Goal: Feedback & Contribution: Submit feedback/report problem

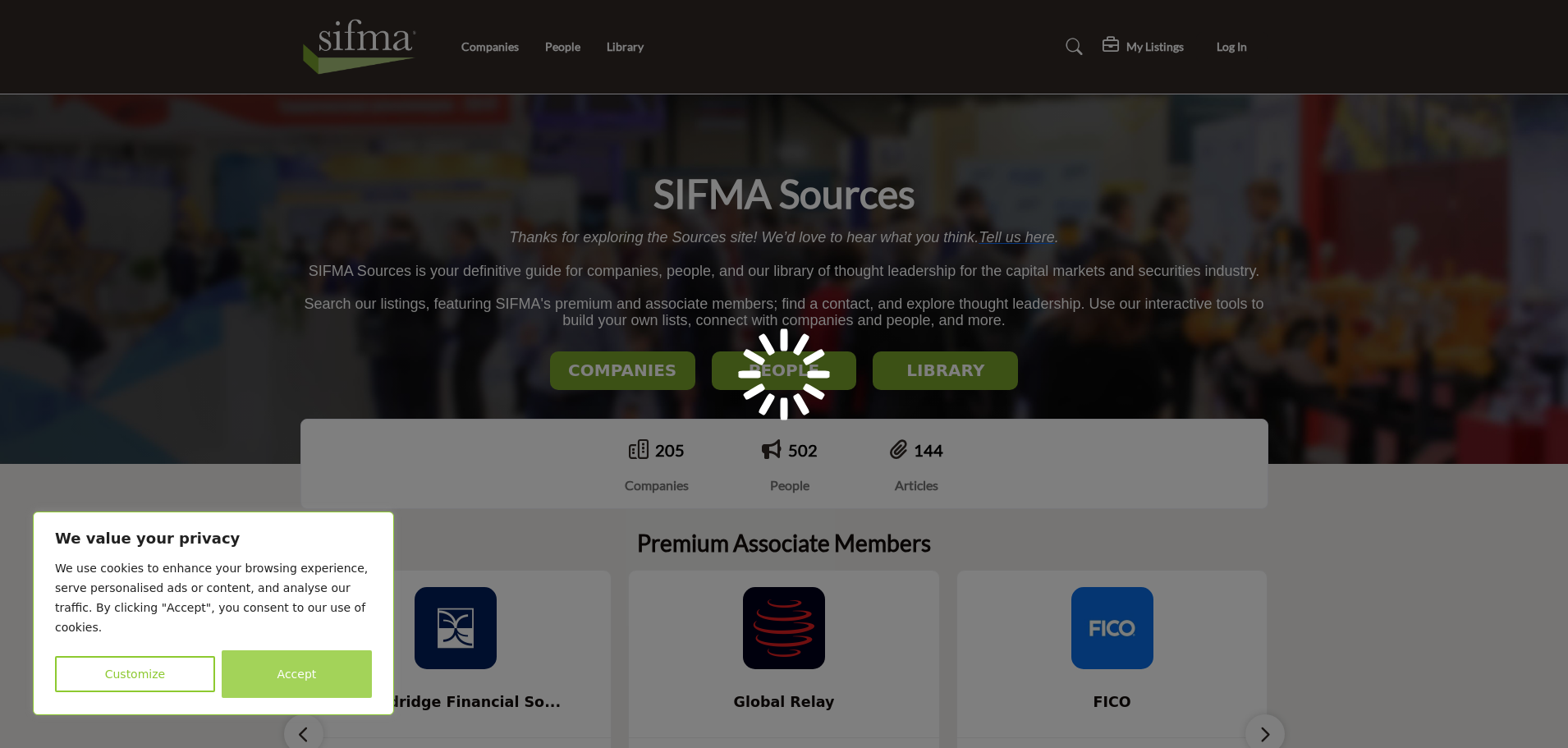
click at [292, 683] on button "Accept" at bounding box center [297, 674] width 151 height 48
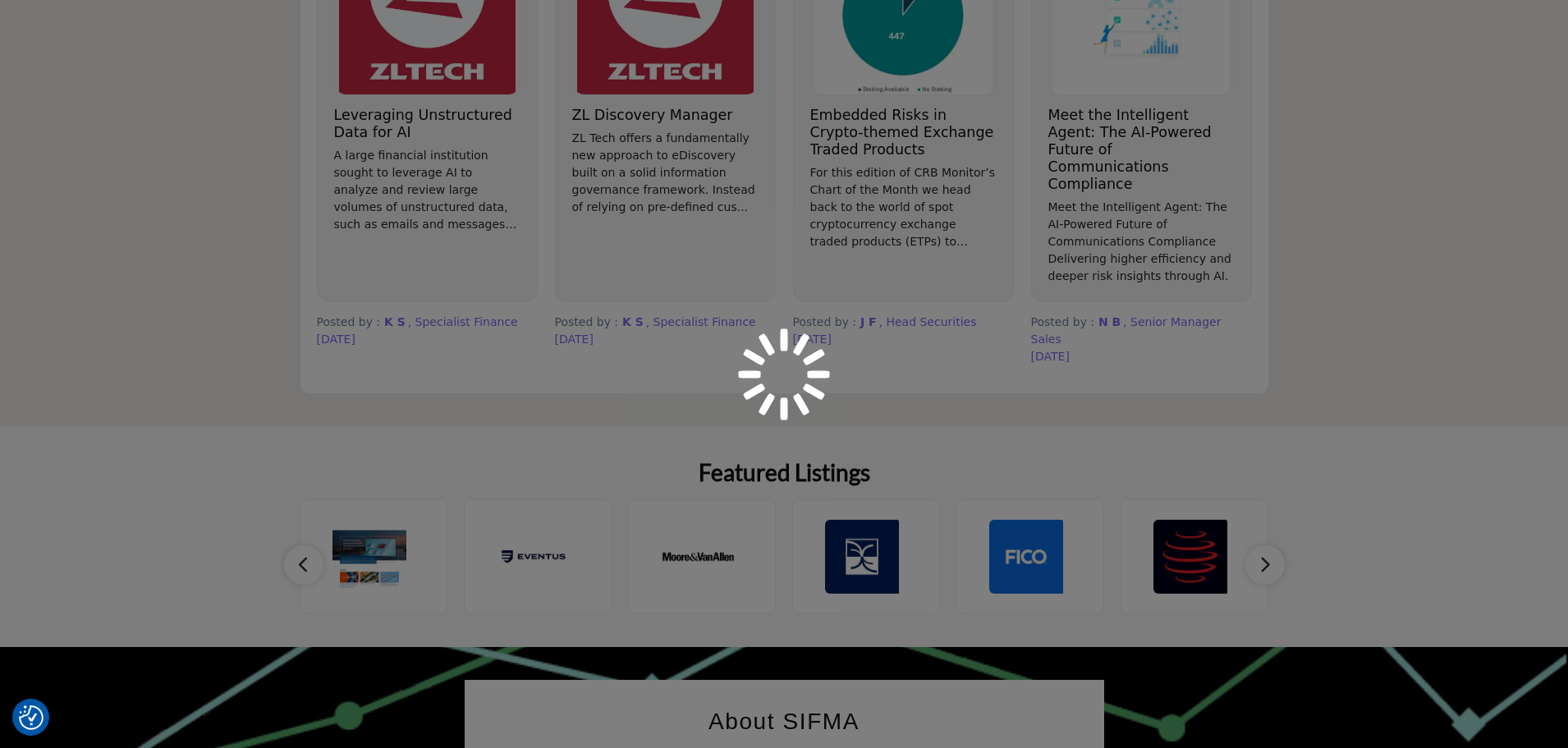
scroll to position [1560, 0]
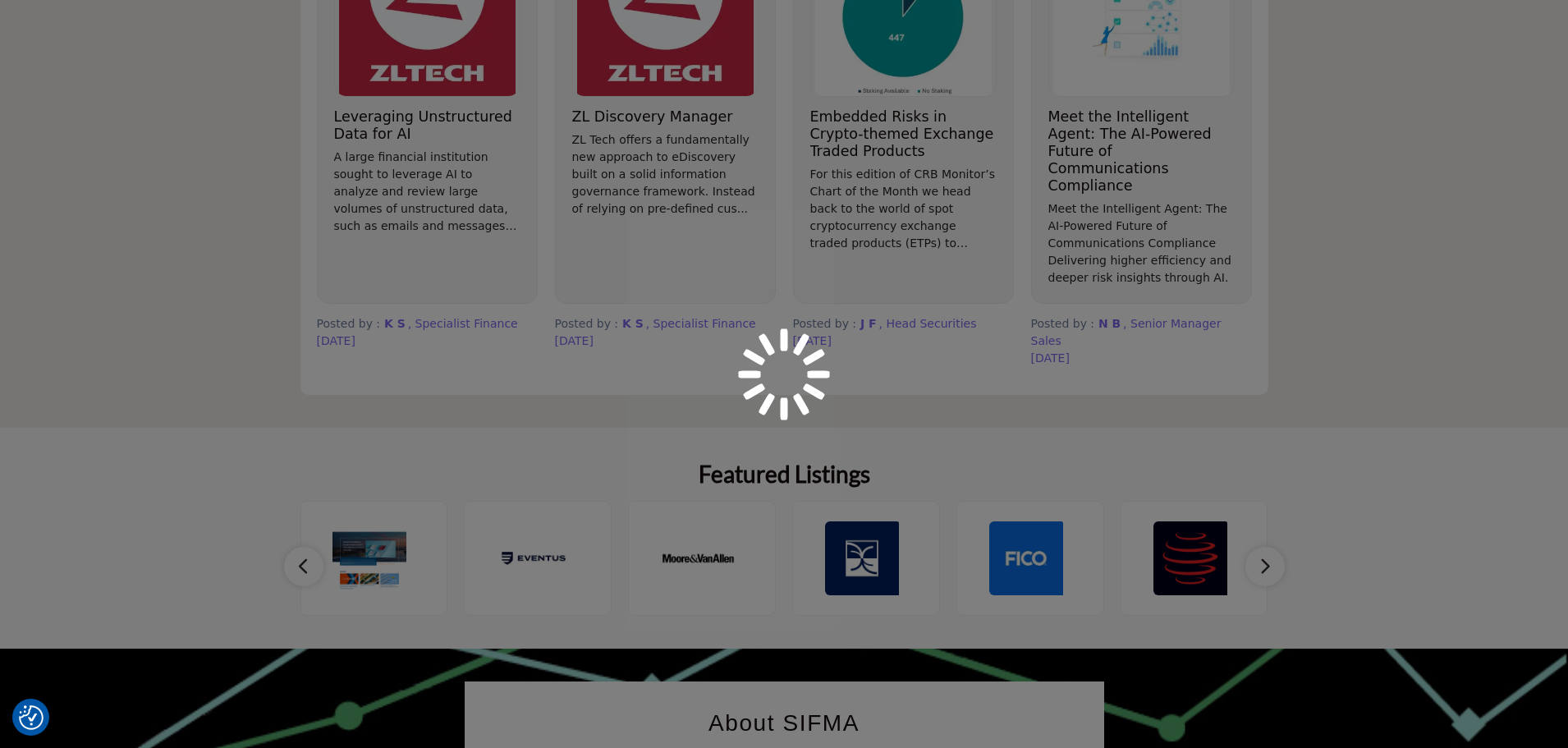
click at [1264, 546] on div at bounding box center [784, 374] width 1568 height 748
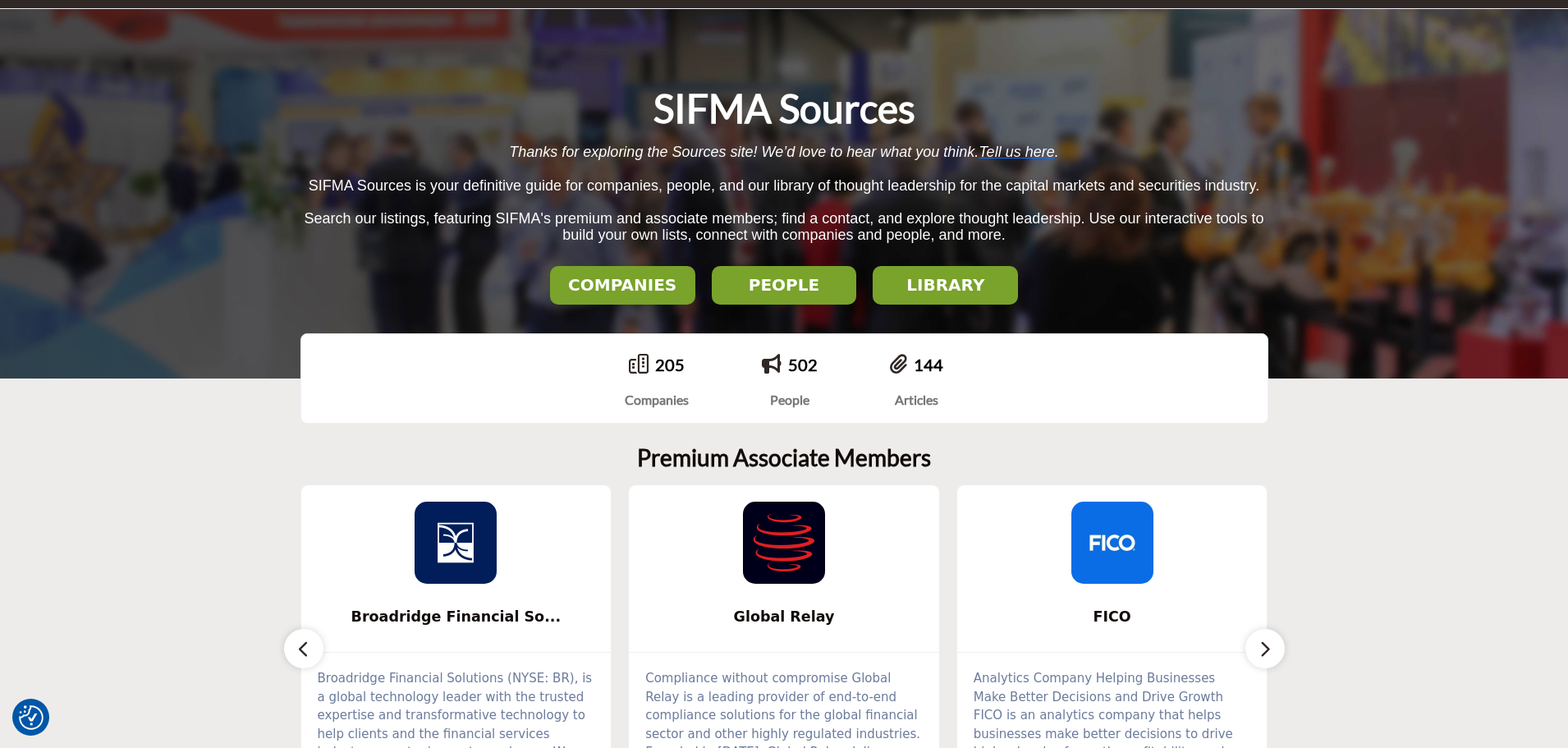
scroll to position [82, 0]
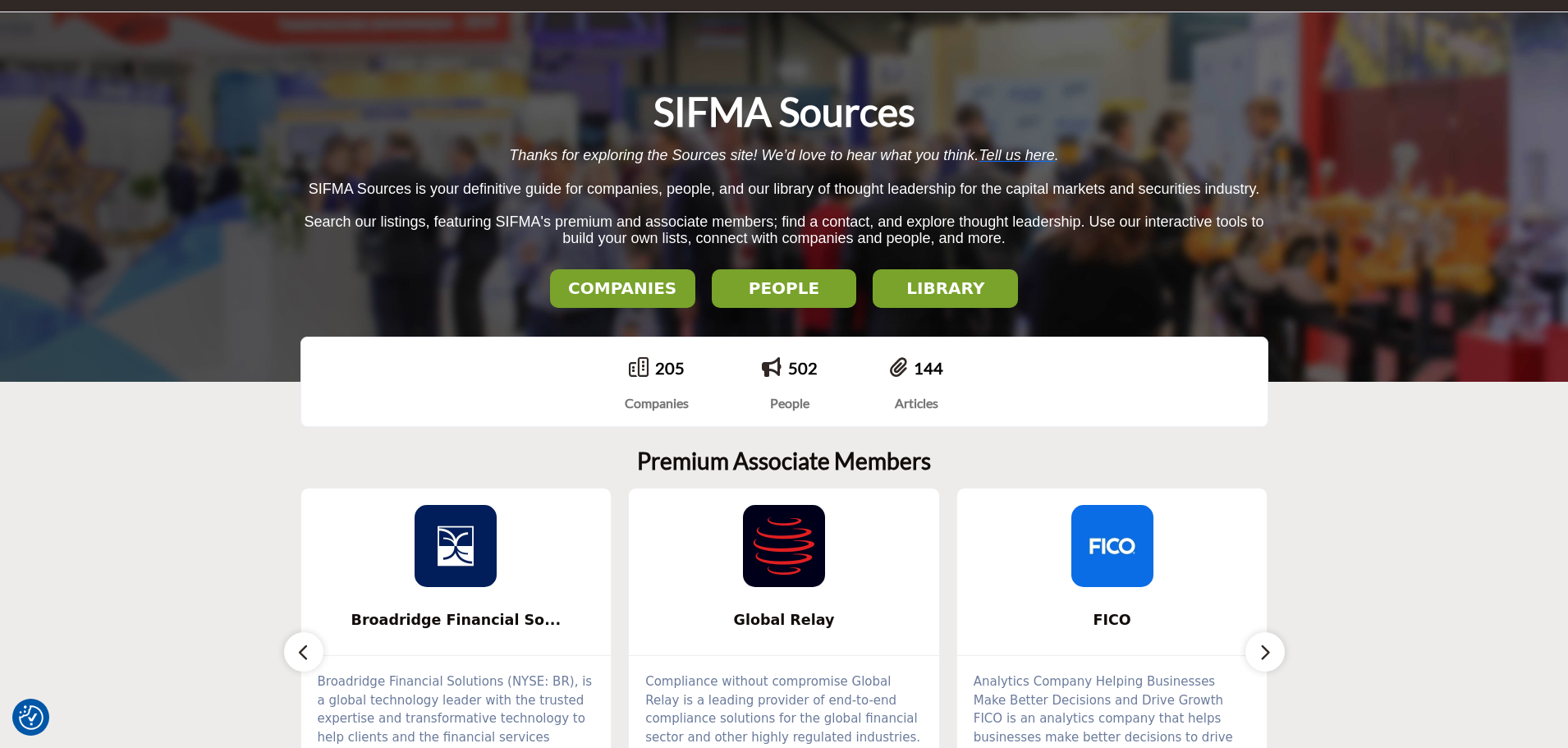
click at [632, 289] on h2 "COMPANIES" at bounding box center [622, 288] width 135 height 19
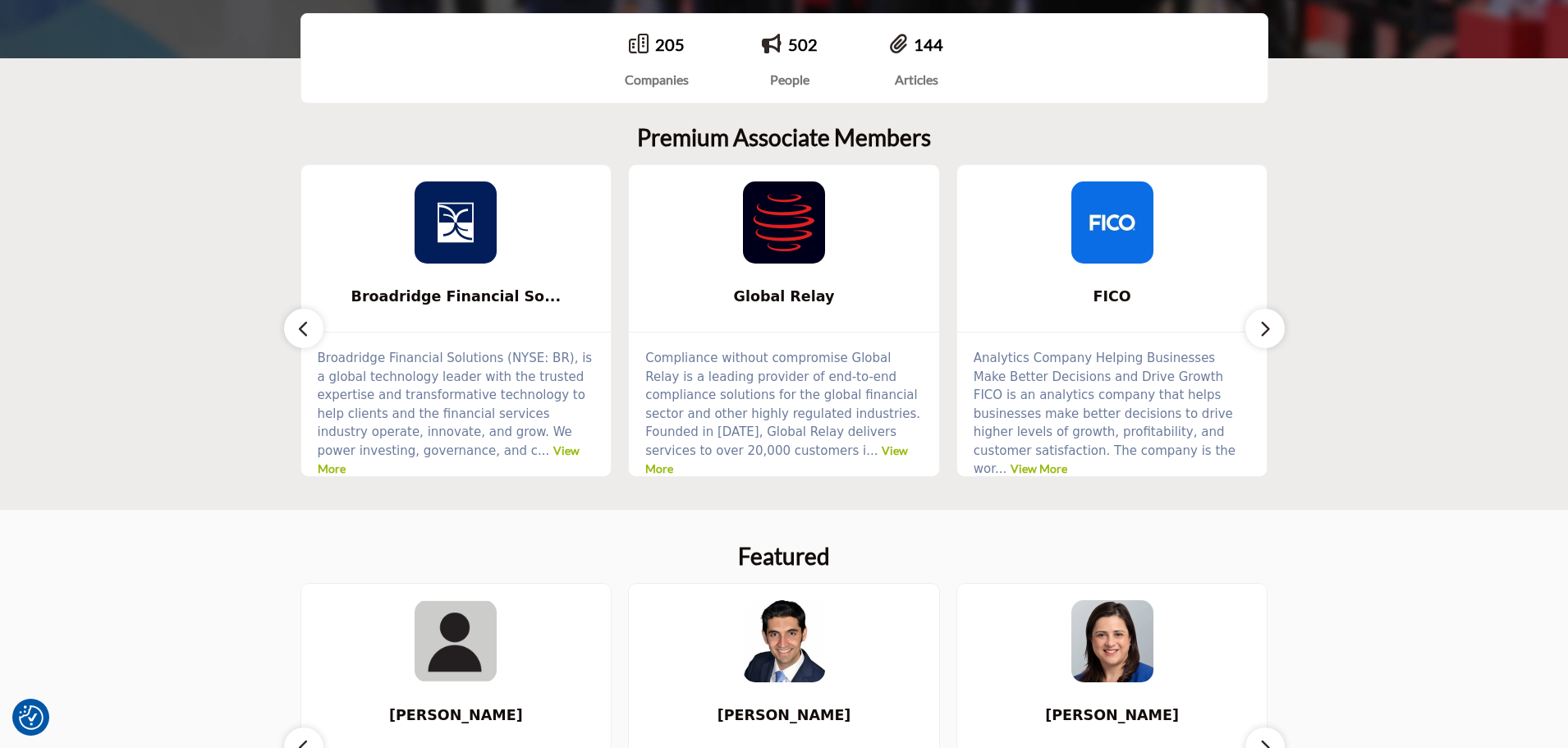
scroll to position [411, 0]
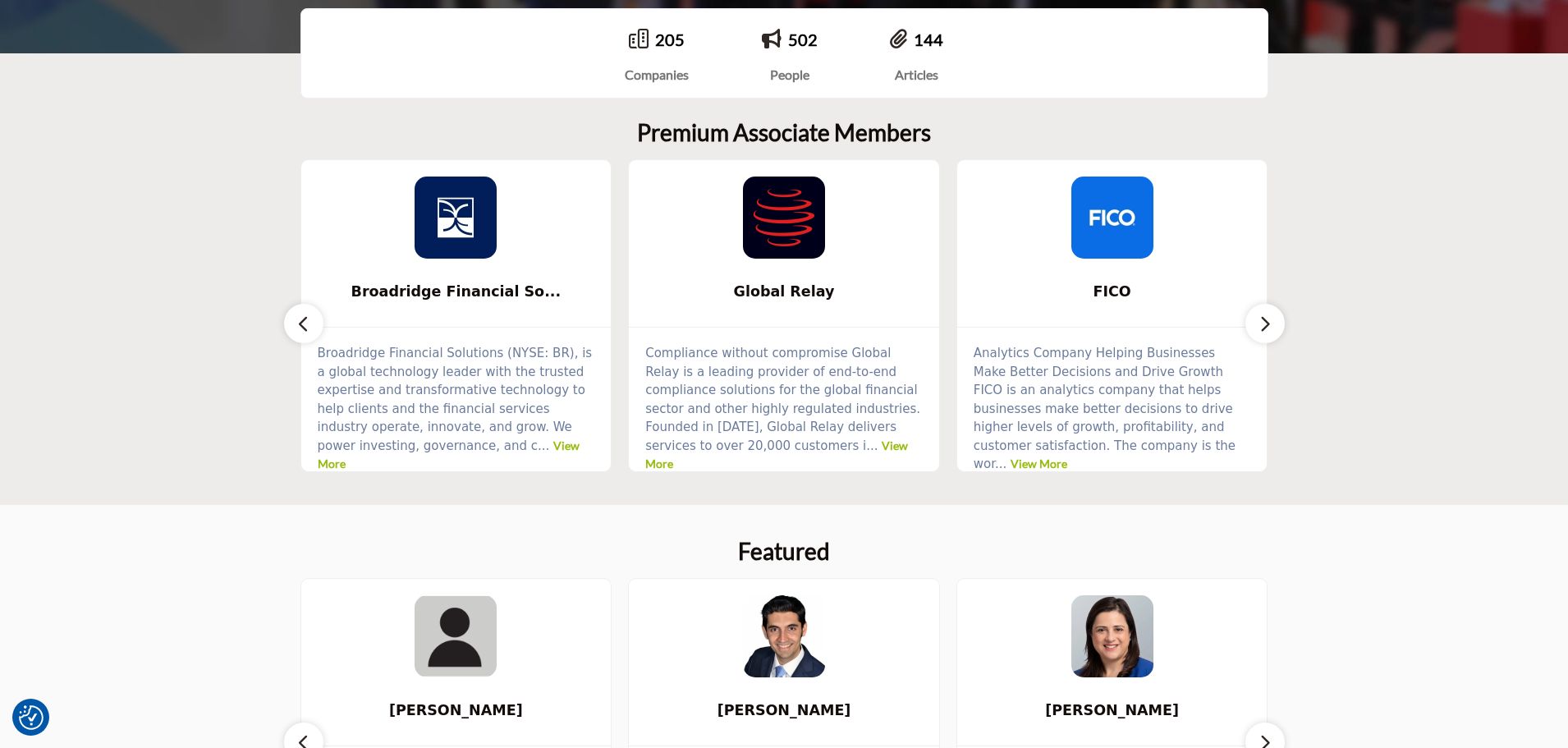
click at [1260, 330] on icon "button" at bounding box center [1265, 323] width 13 height 20
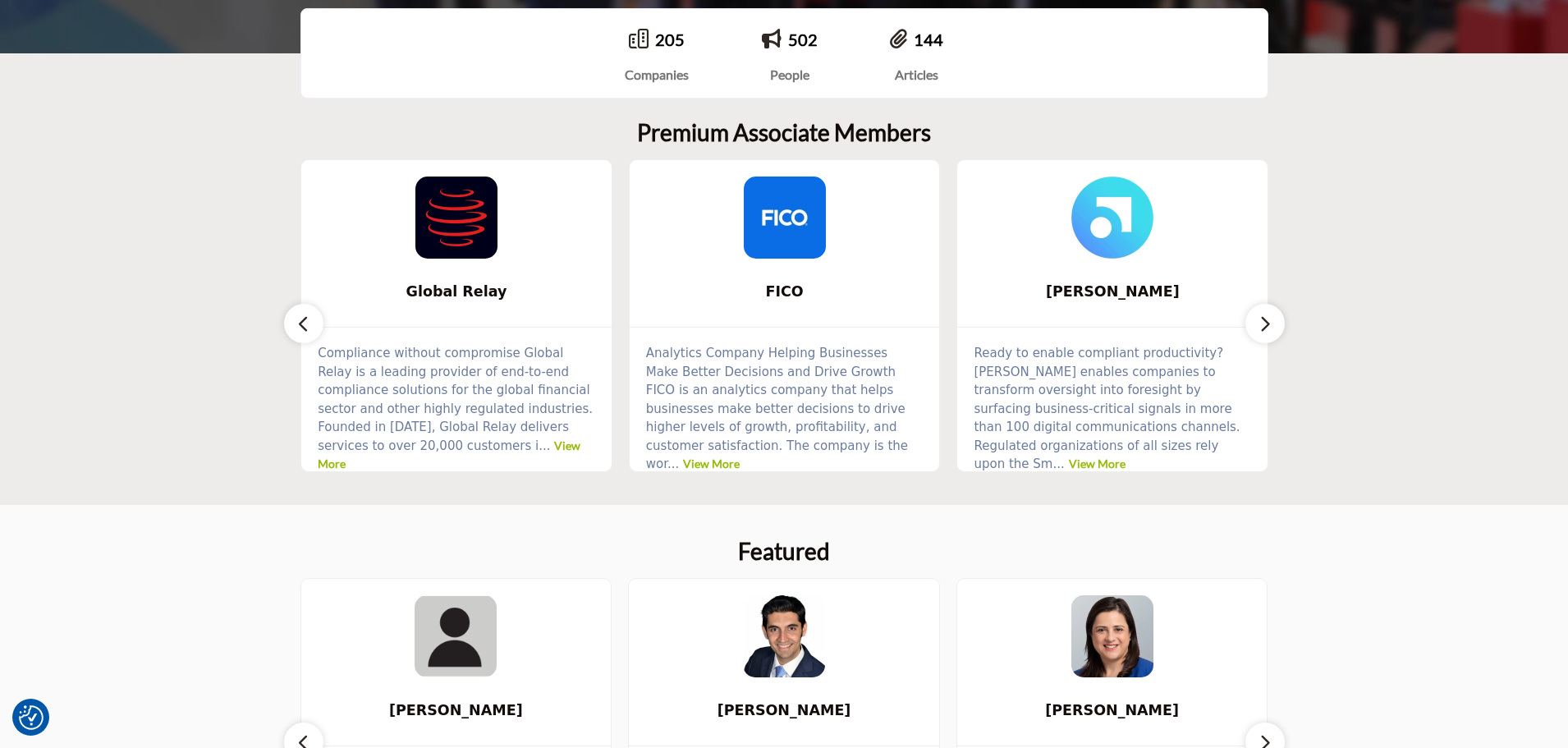
click at [1260, 330] on icon "button" at bounding box center [1265, 323] width 13 height 20
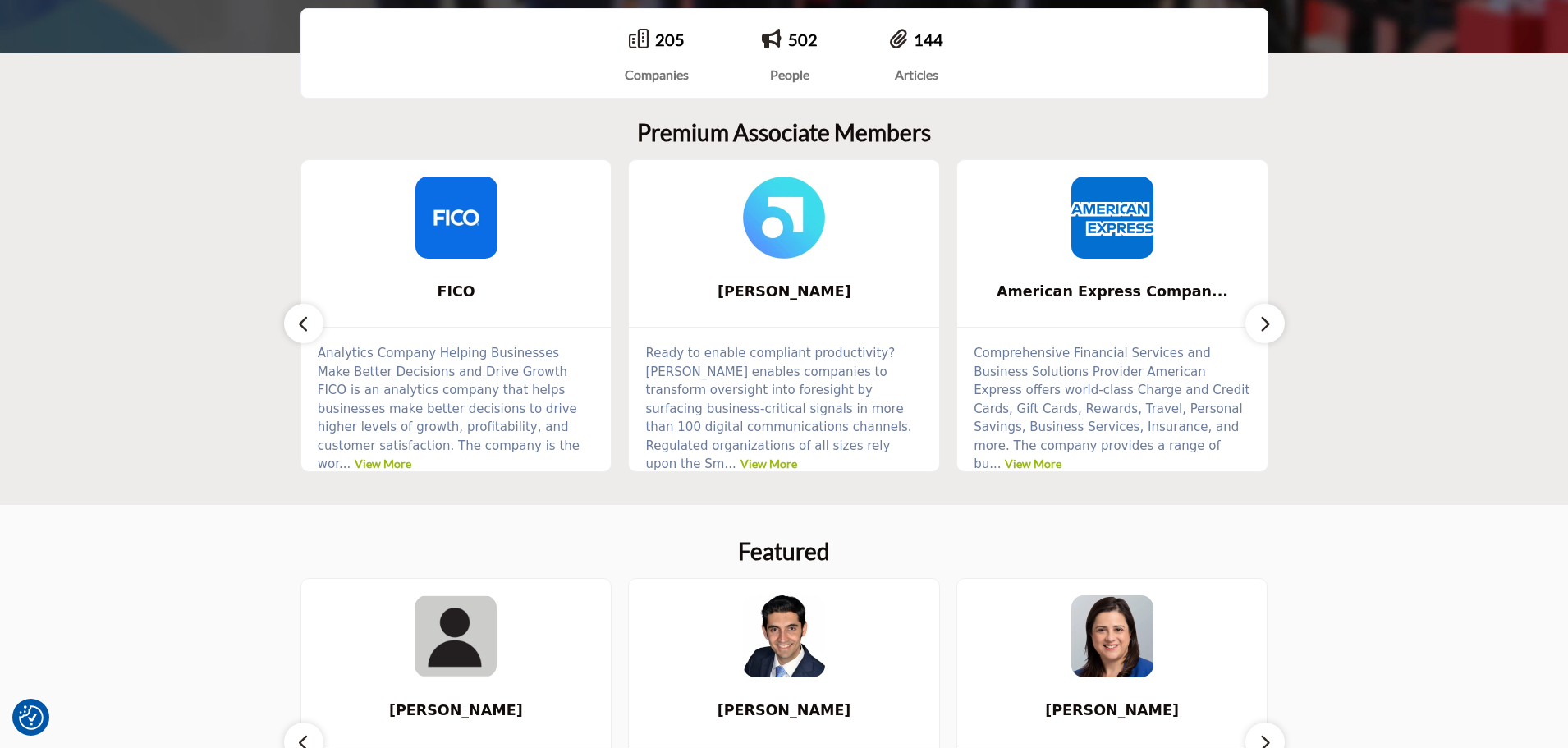
click at [1260, 330] on icon "button" at bounding box center [1265, 323] width 13 height 20
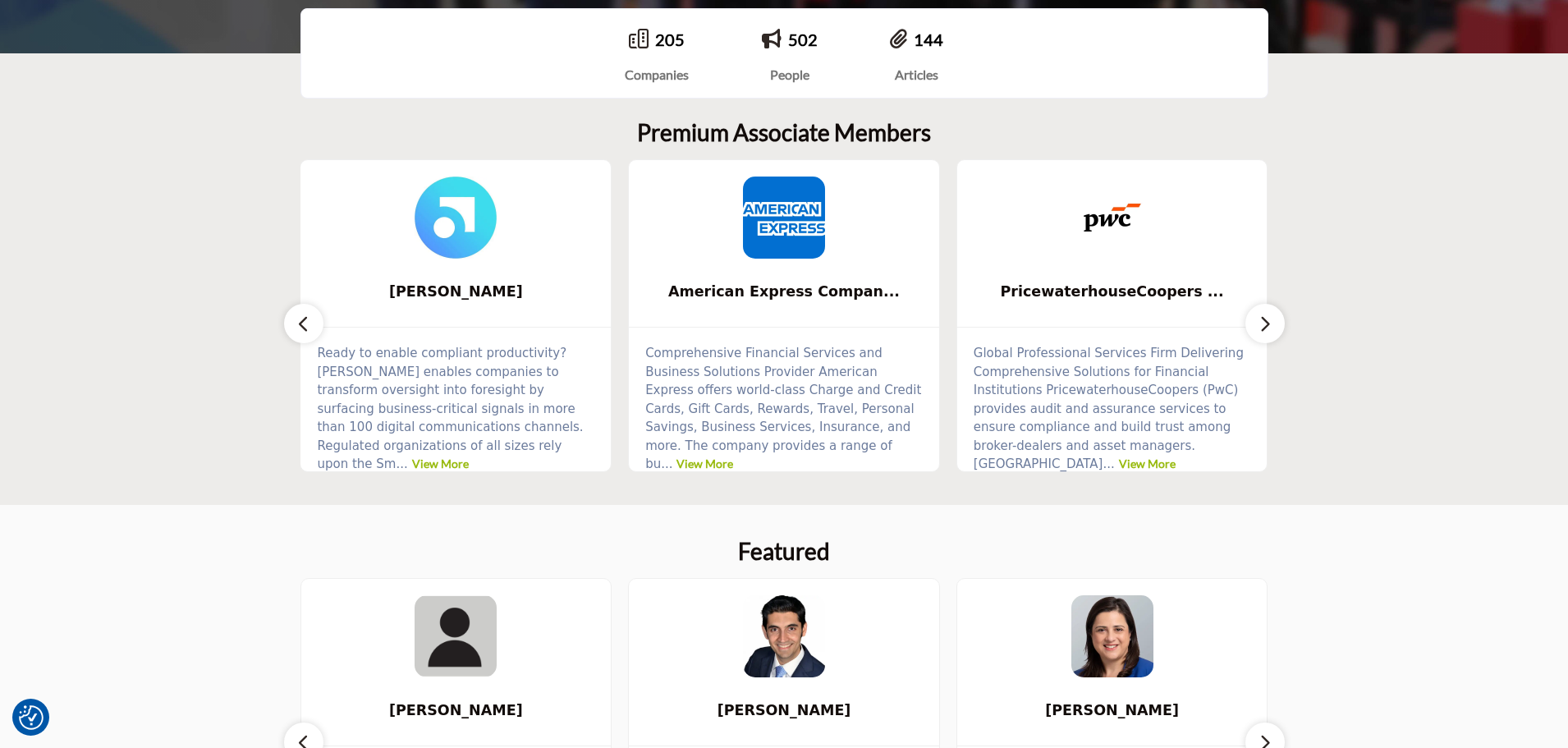
click at [1260, 330] on icon "button" at bounding box center [1265, 323] width 13 height 20
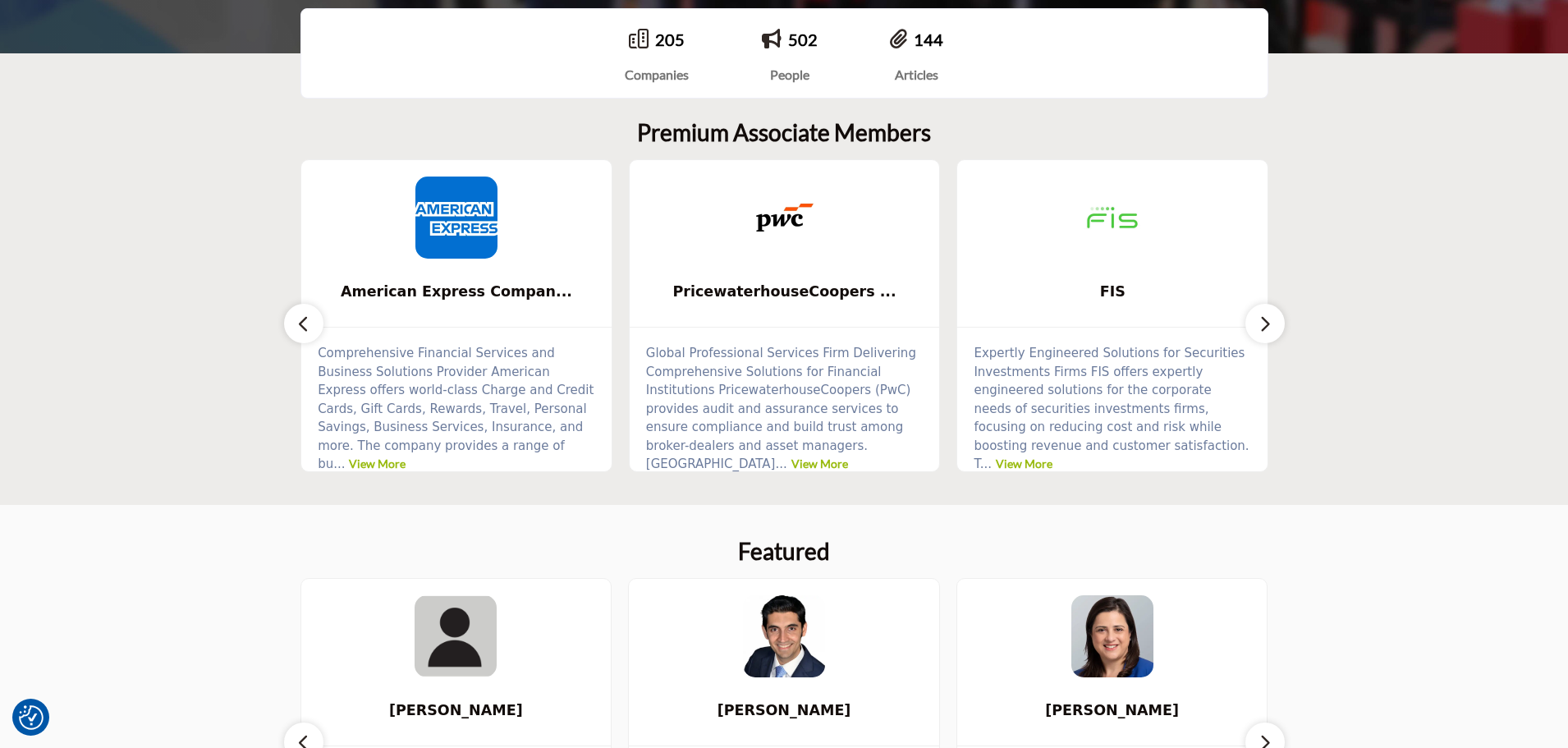
click at [1260, 330] on icon "button" at bounding box center [1265, 323] width 13 height 20
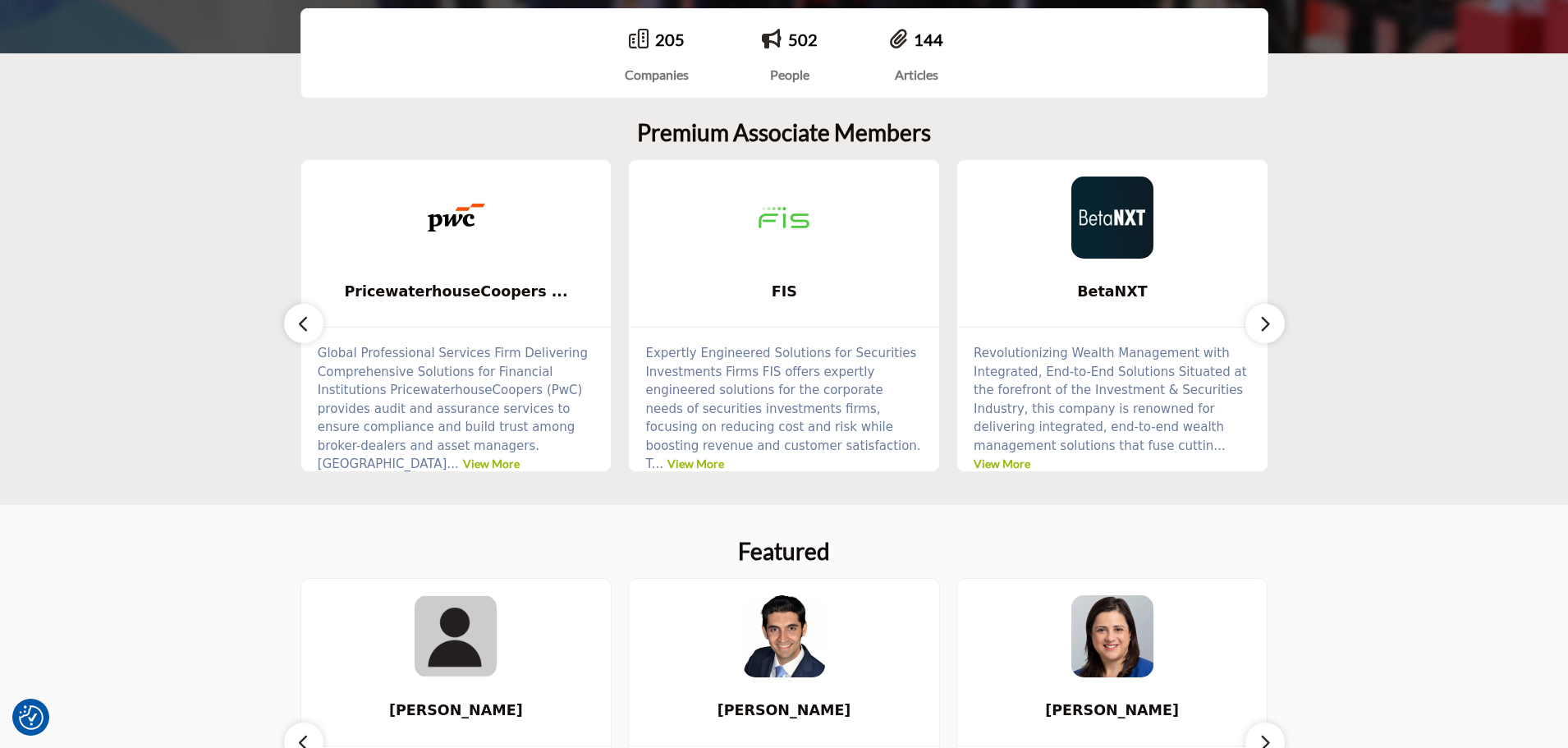
click at [1260, 330] on icon "button" at bounding box center [1265, 323] width 13 height 20
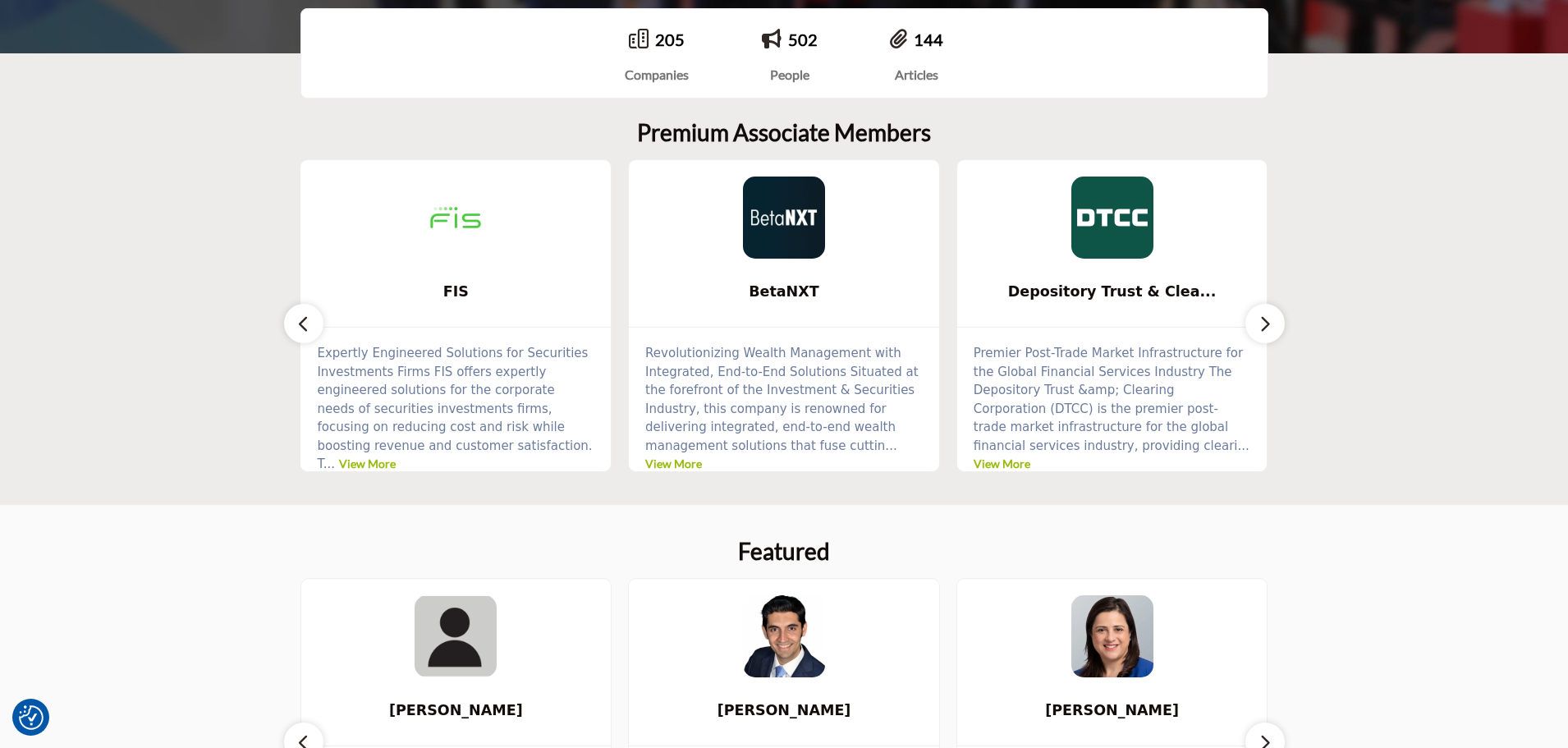
click at [1260, 330] on icon "button" at bounding box center [1265, 323] width 13 height 20
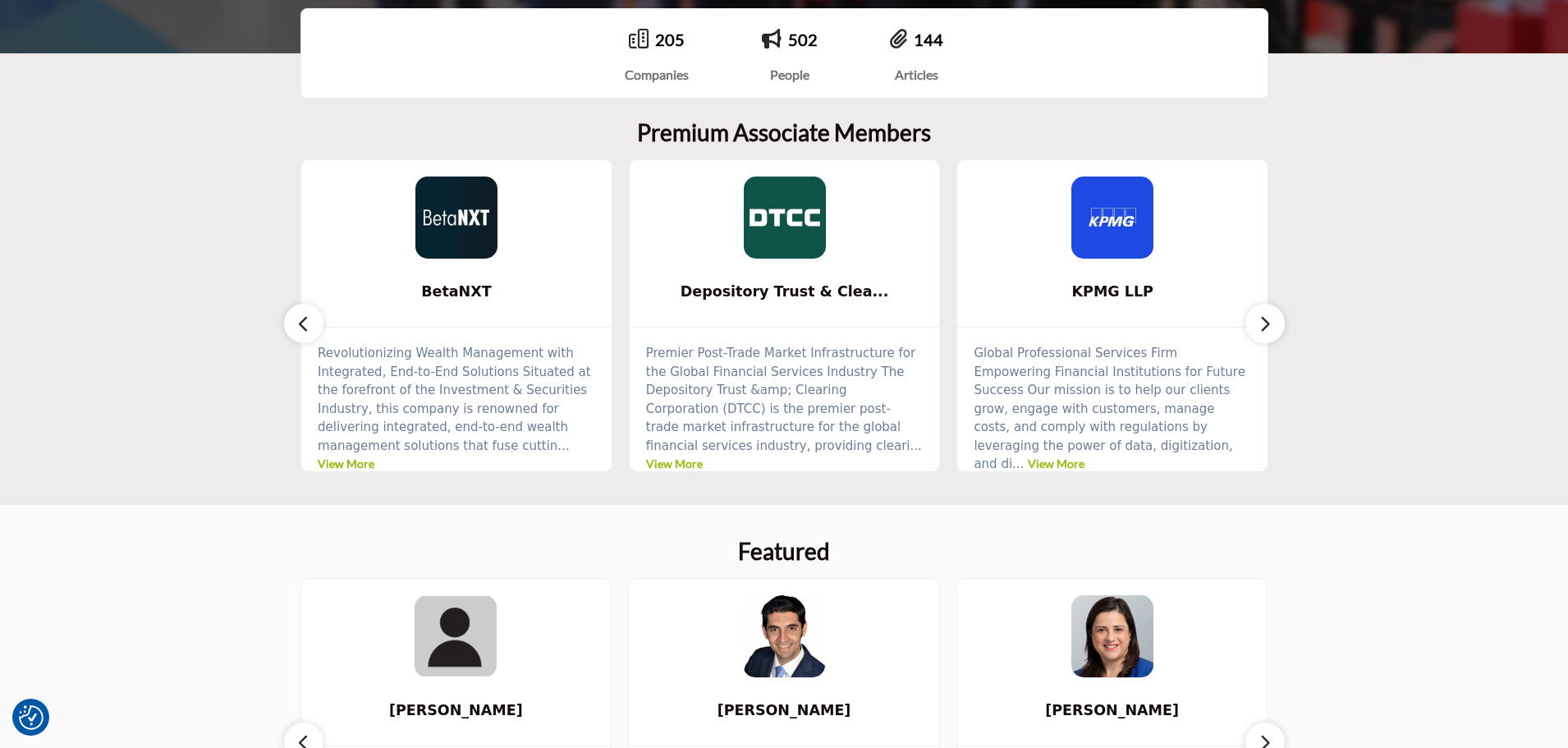
click at [1260, 330] on icon "button" at bounding box center [1265, 323] width 13 height 20
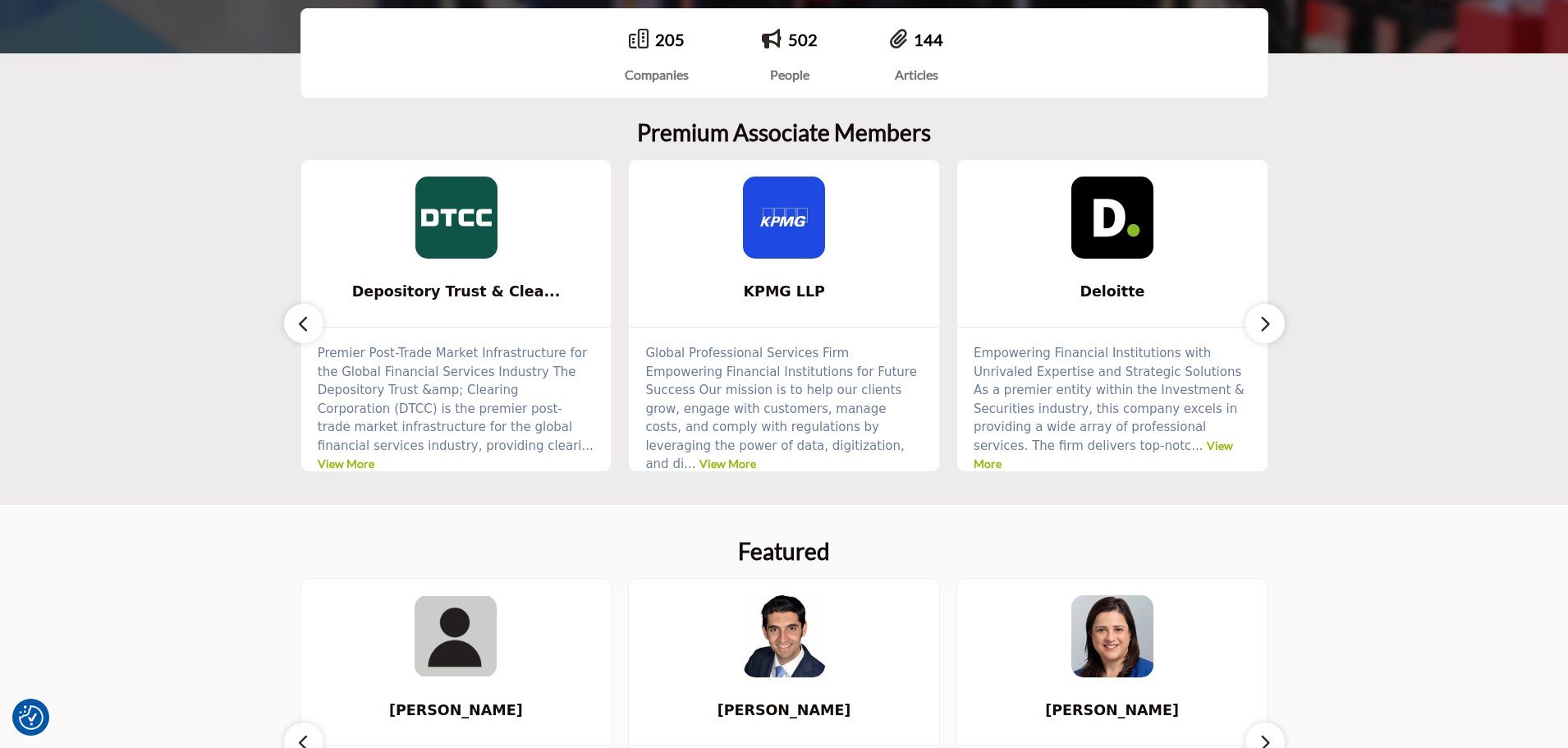
click at [1260, 330] on icon "button" at bounding box center [1265, 323] width 13 height 20
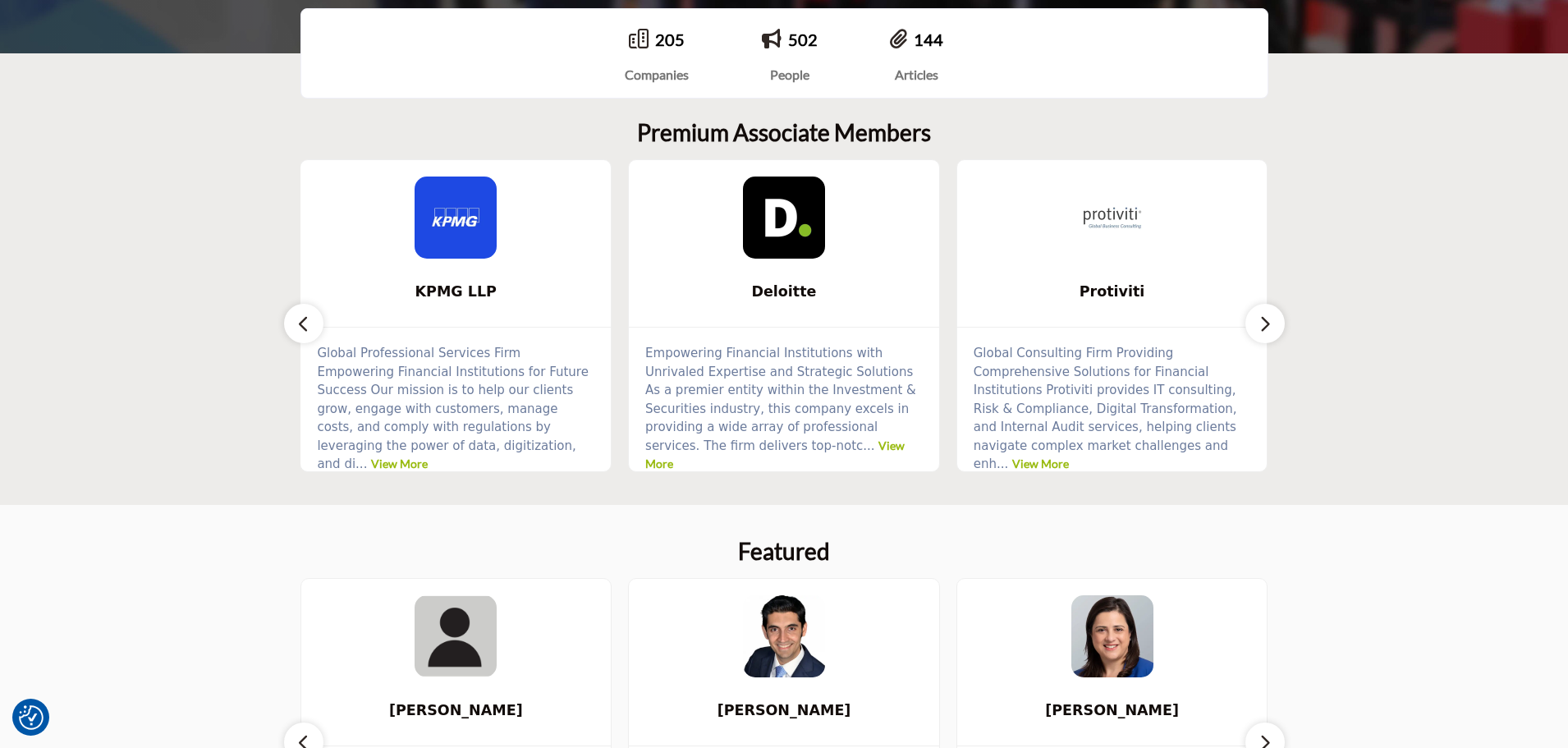
click at [1260, 330] on icon "button" at bounding box center [1265, 323] width 13 height 20
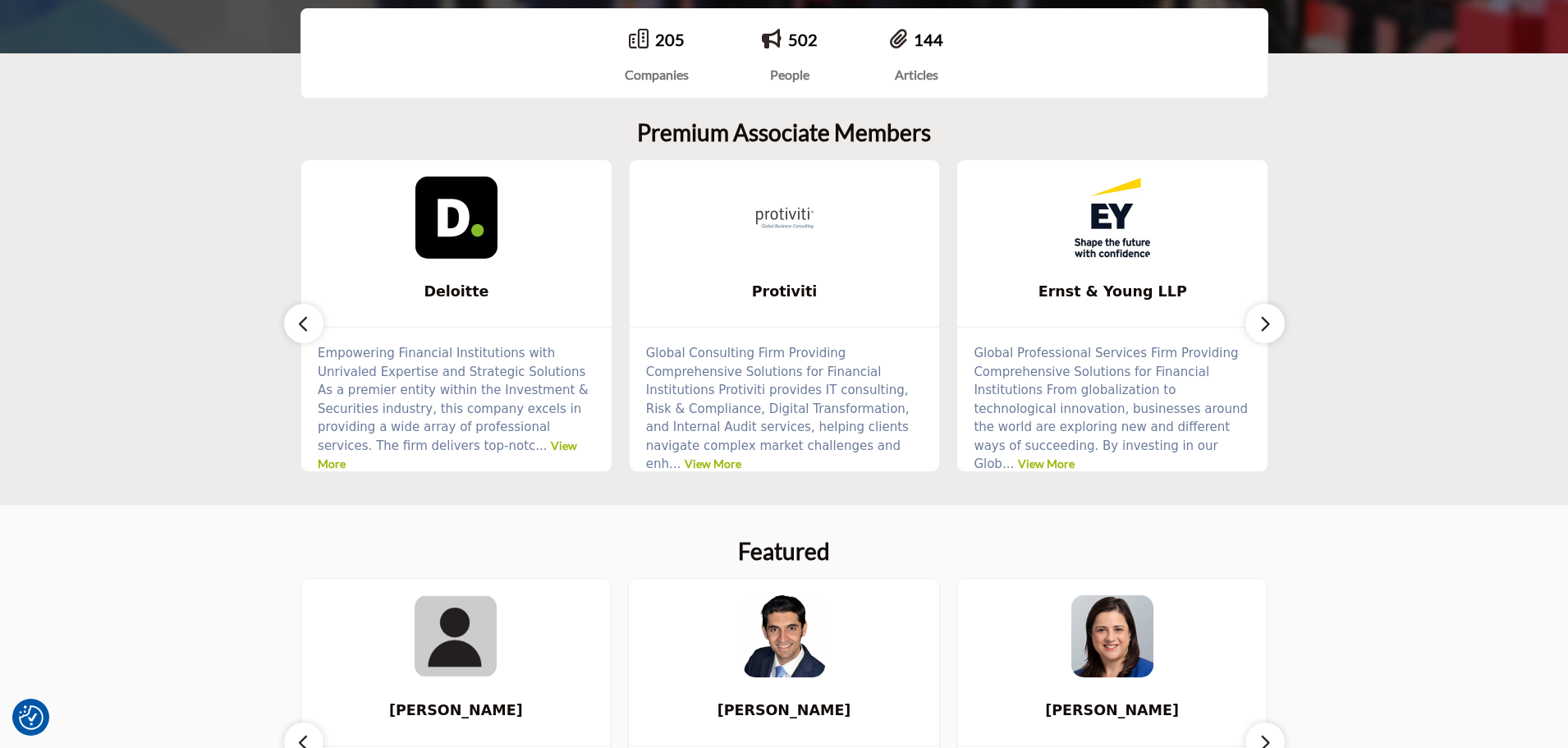
click at [1260, 330] on icon "button" at bounding box center [1265, 323] width 13 height 20
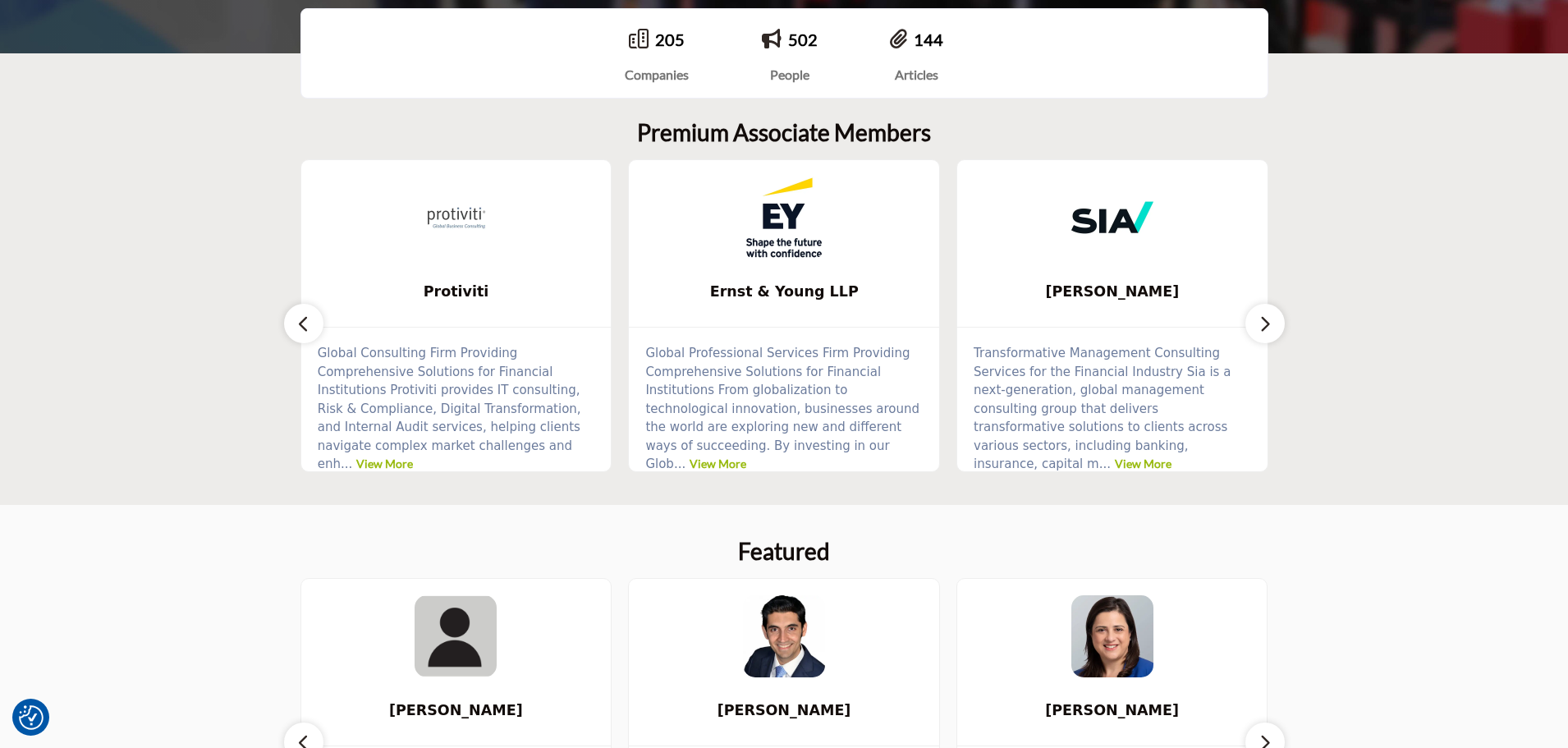
click at [1260, 330] on icon "button" at bounding box center [1265, 323] width 13 height 20
click at [1266, 321] on icon "button" at bounding box center [1265, 323] width 13 height 20
click at [318, 322] on button "button" at bounding box center [303, 323] width 39 height 40
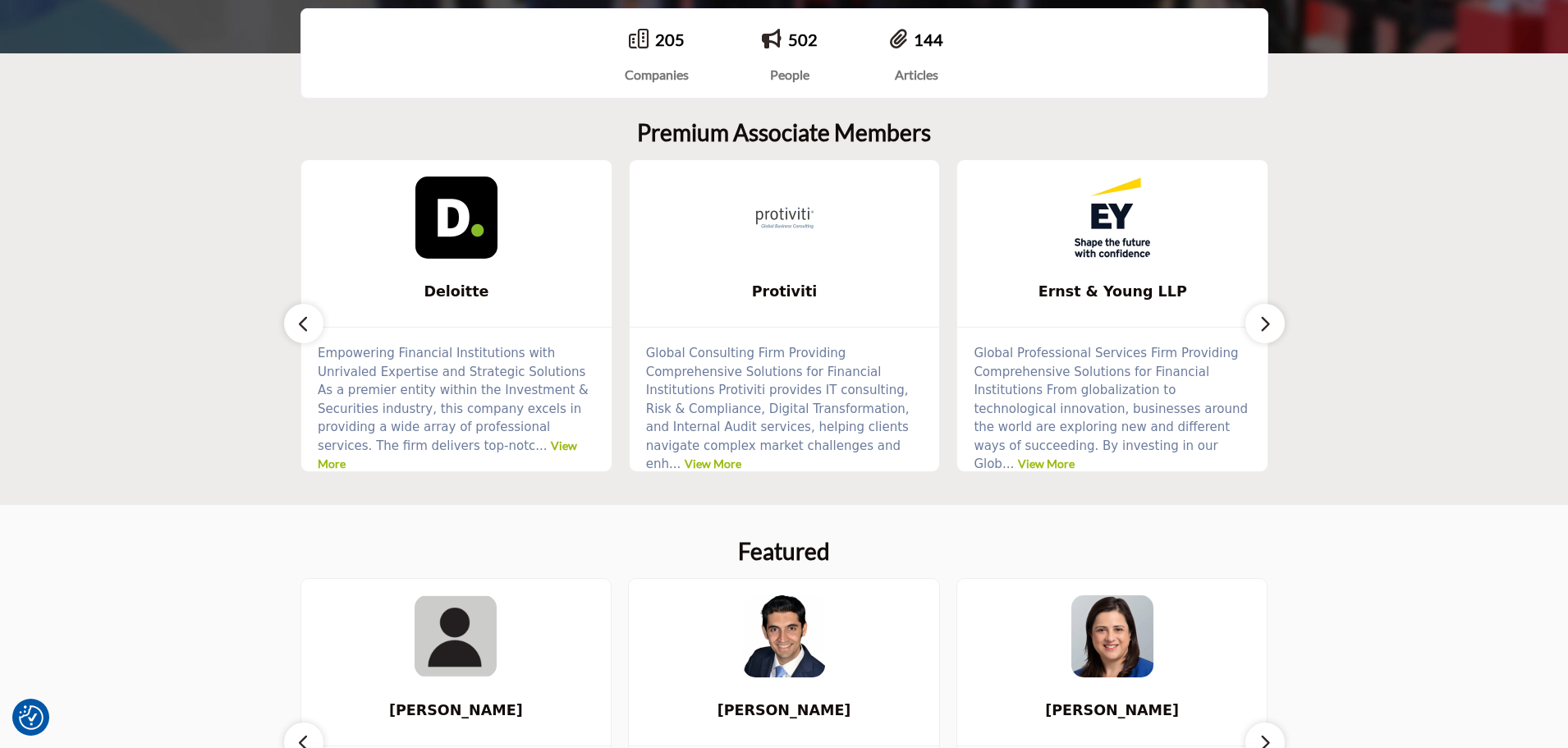
click at [318, 322] on button "button" at bounding box center [303, 323] width 39 height 40
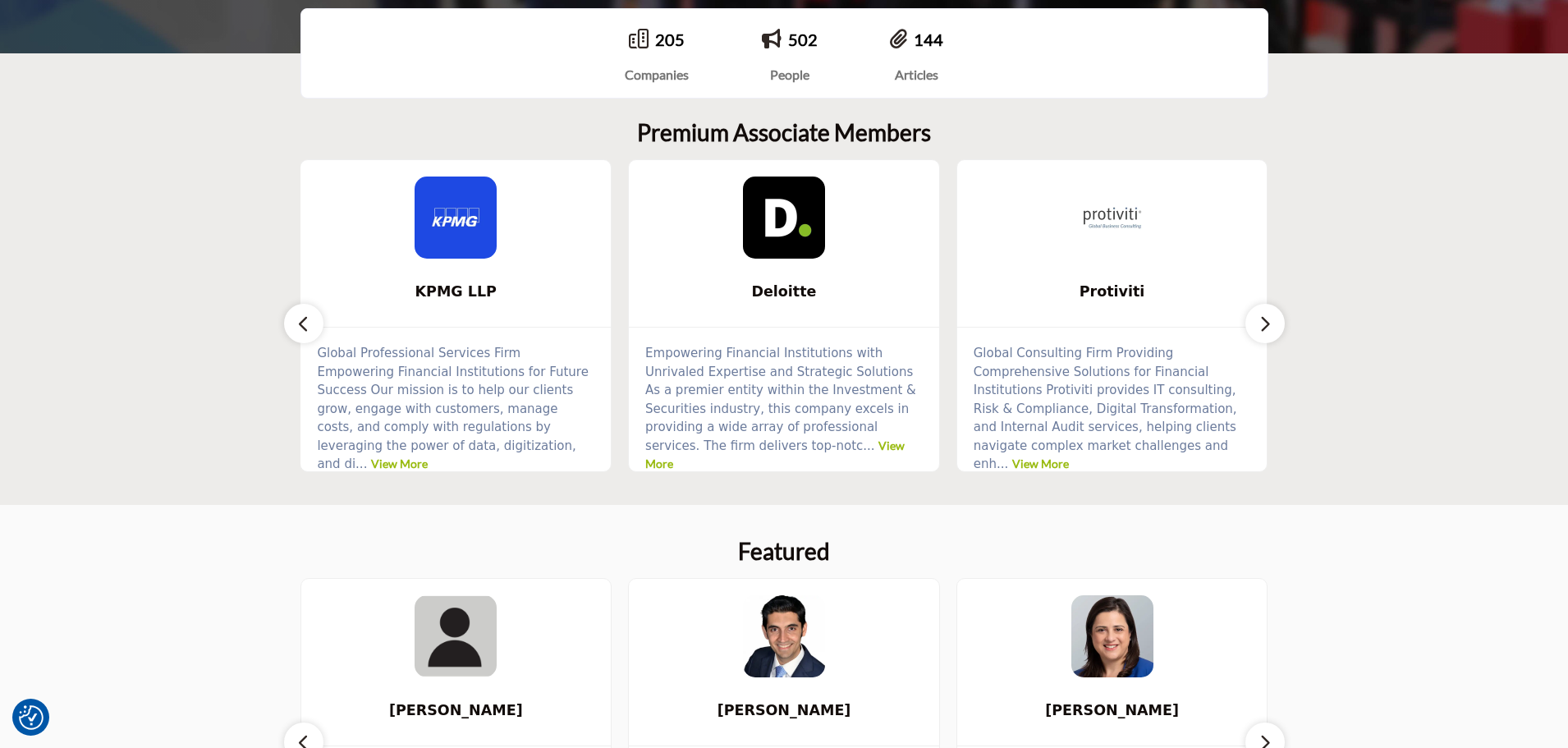
click at [318, 322] on button "button" at bounding box center [303, 323] width 39 height 40
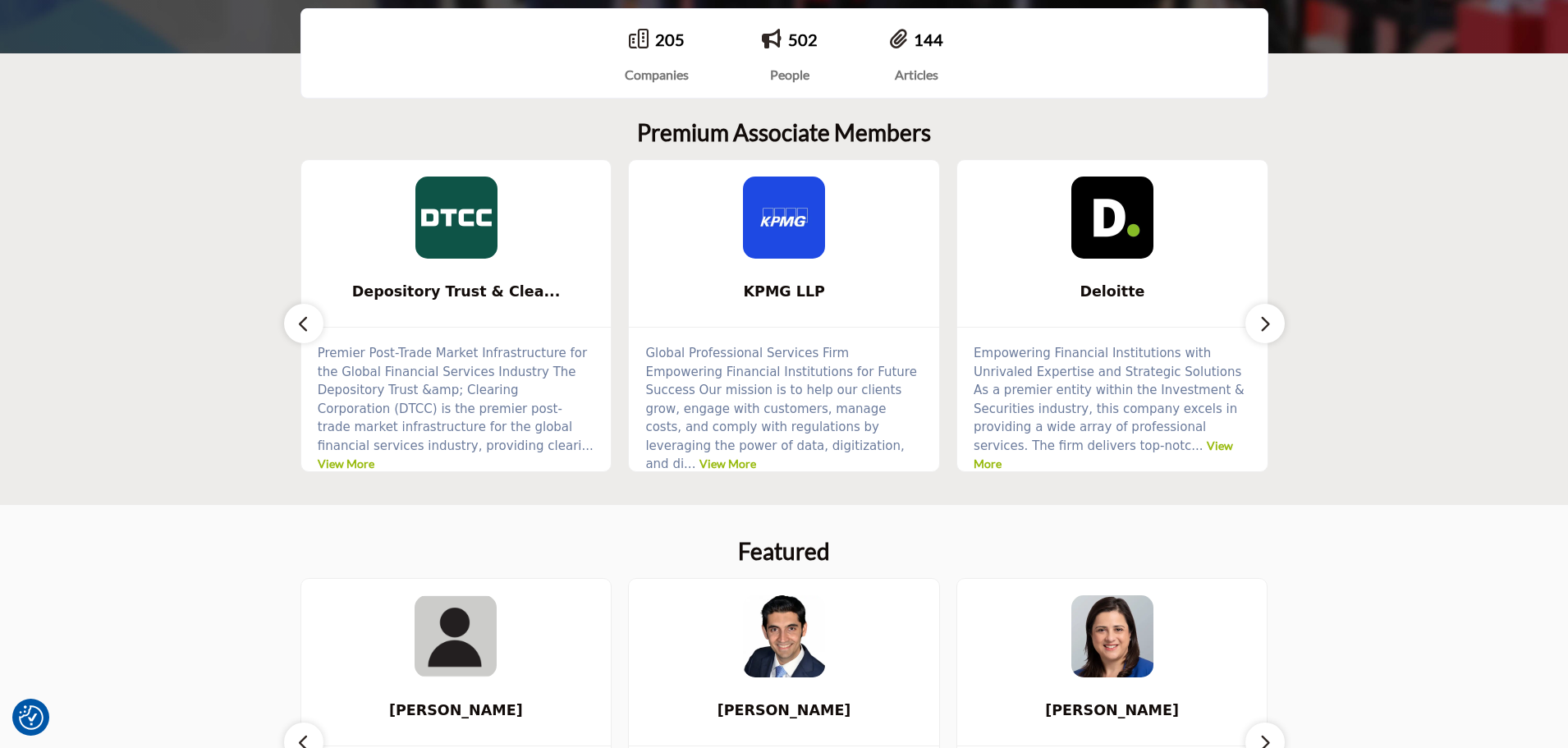
click at [318, 322] on button "button" at bounding box center [303, 323] width 39 height 40
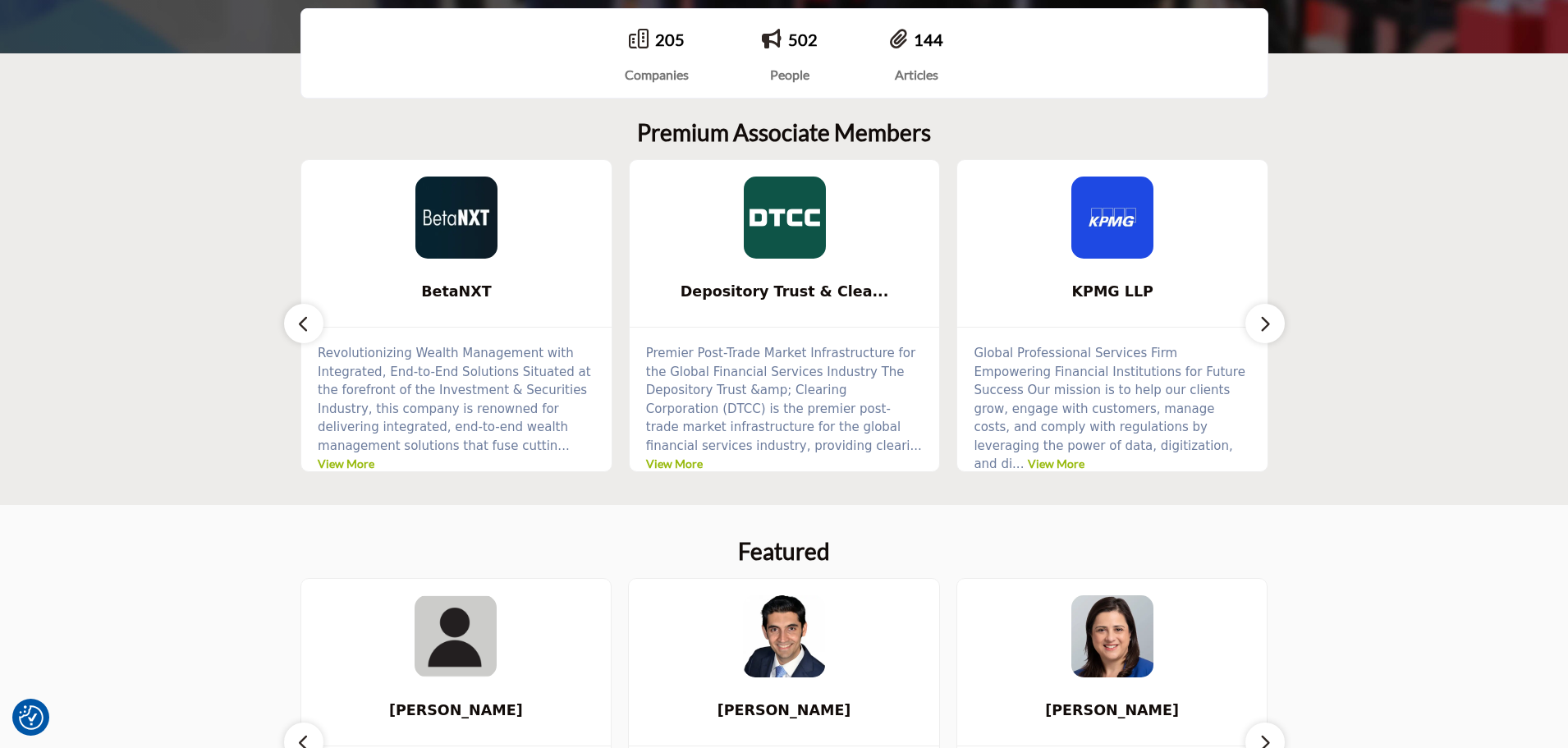
click at [318, 322] on button "button" at bounding box center [303, 323] width 39 height 40
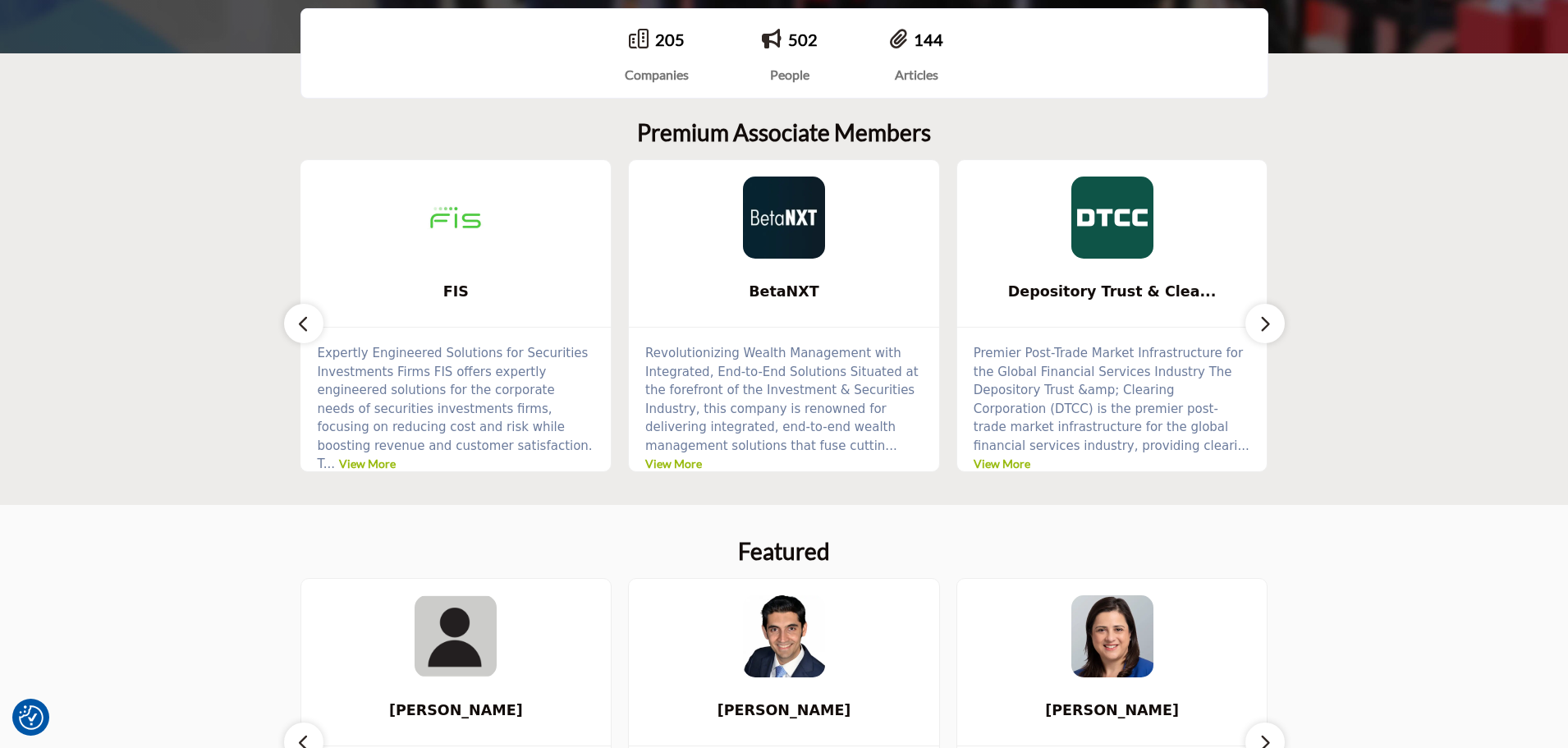
click at [318, 322] on button "button" at bounding box center [303, 323] width 39 height 40
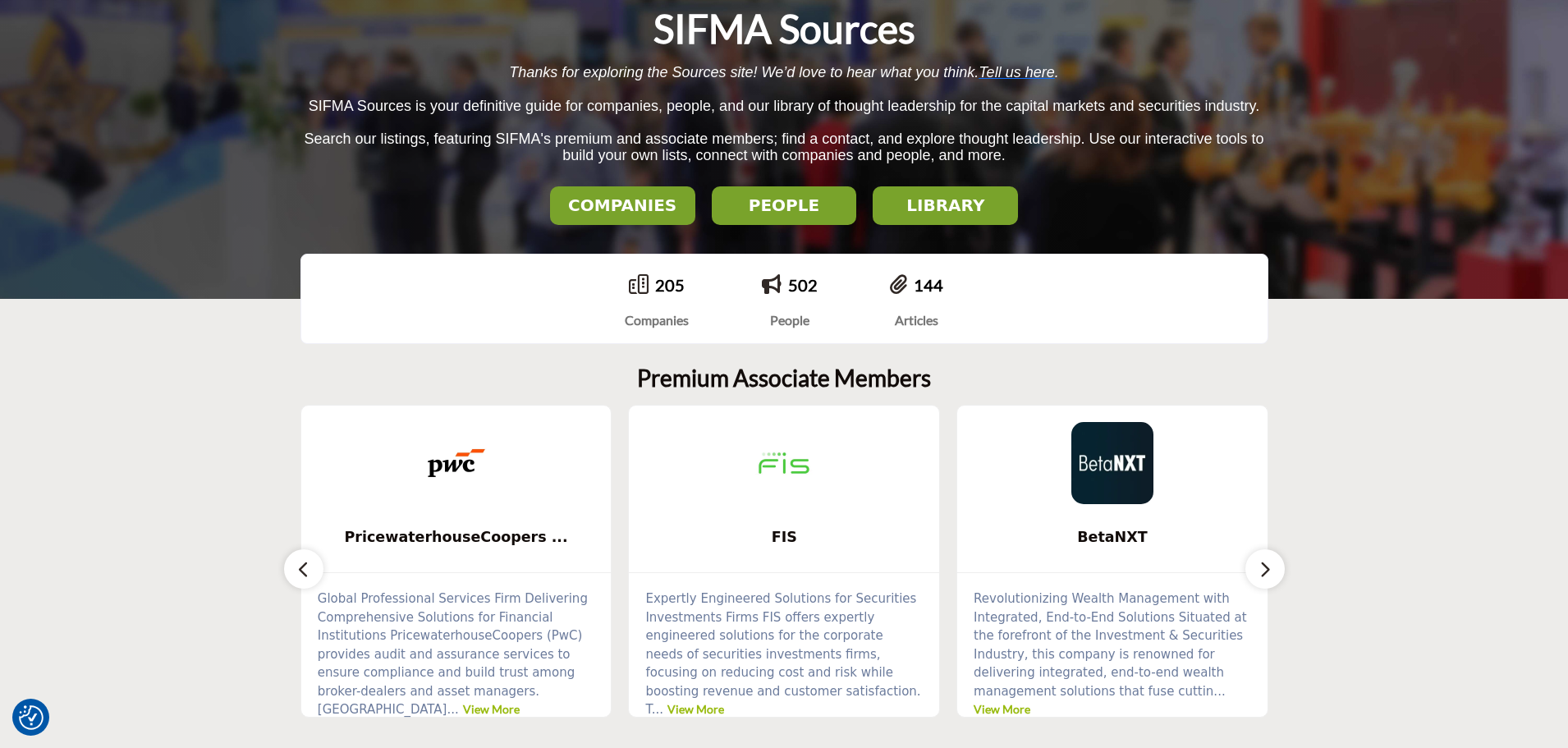
scroll to position [166, 0]
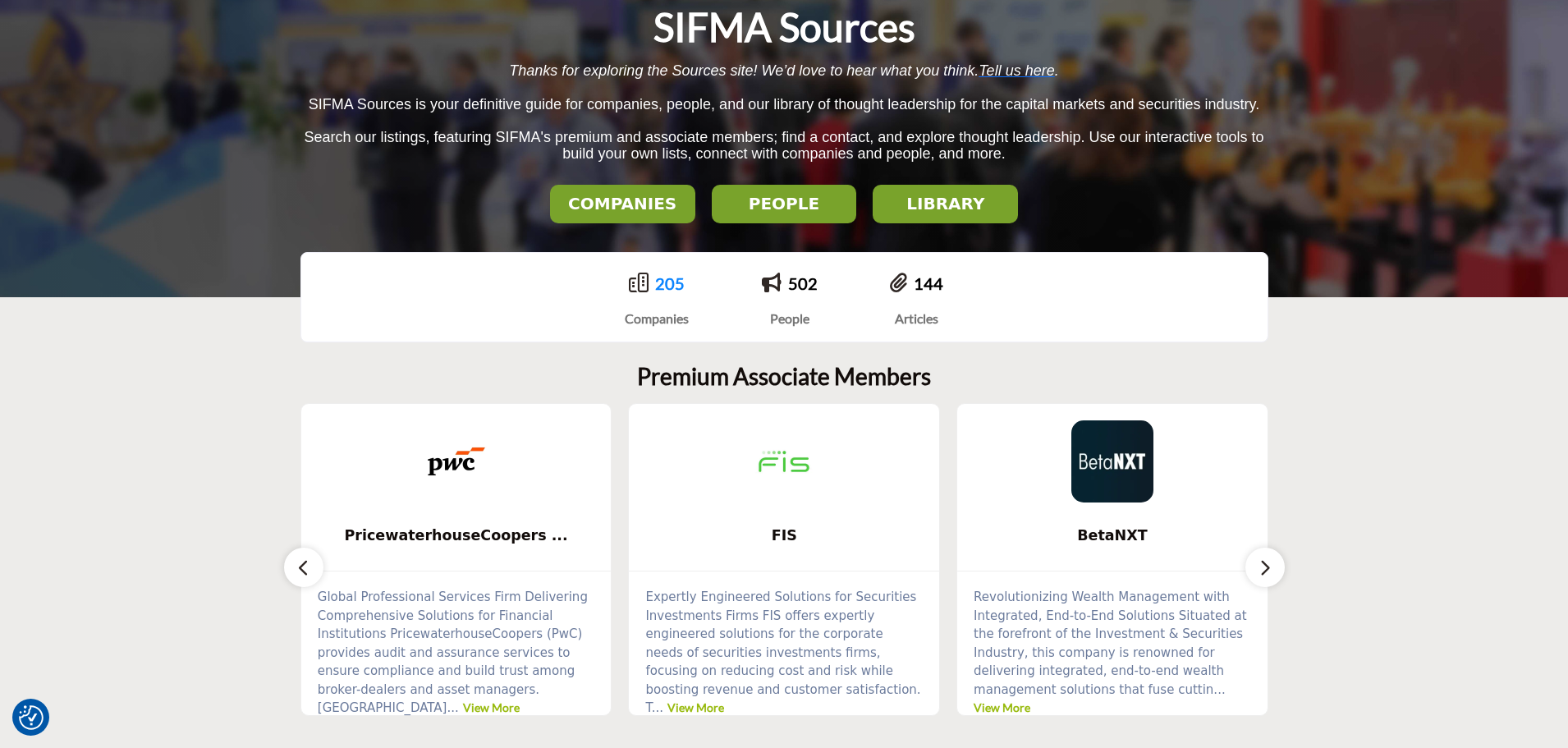
click at [665, 281] on link "205" at bounding box center [670, 283] width 29 height 19
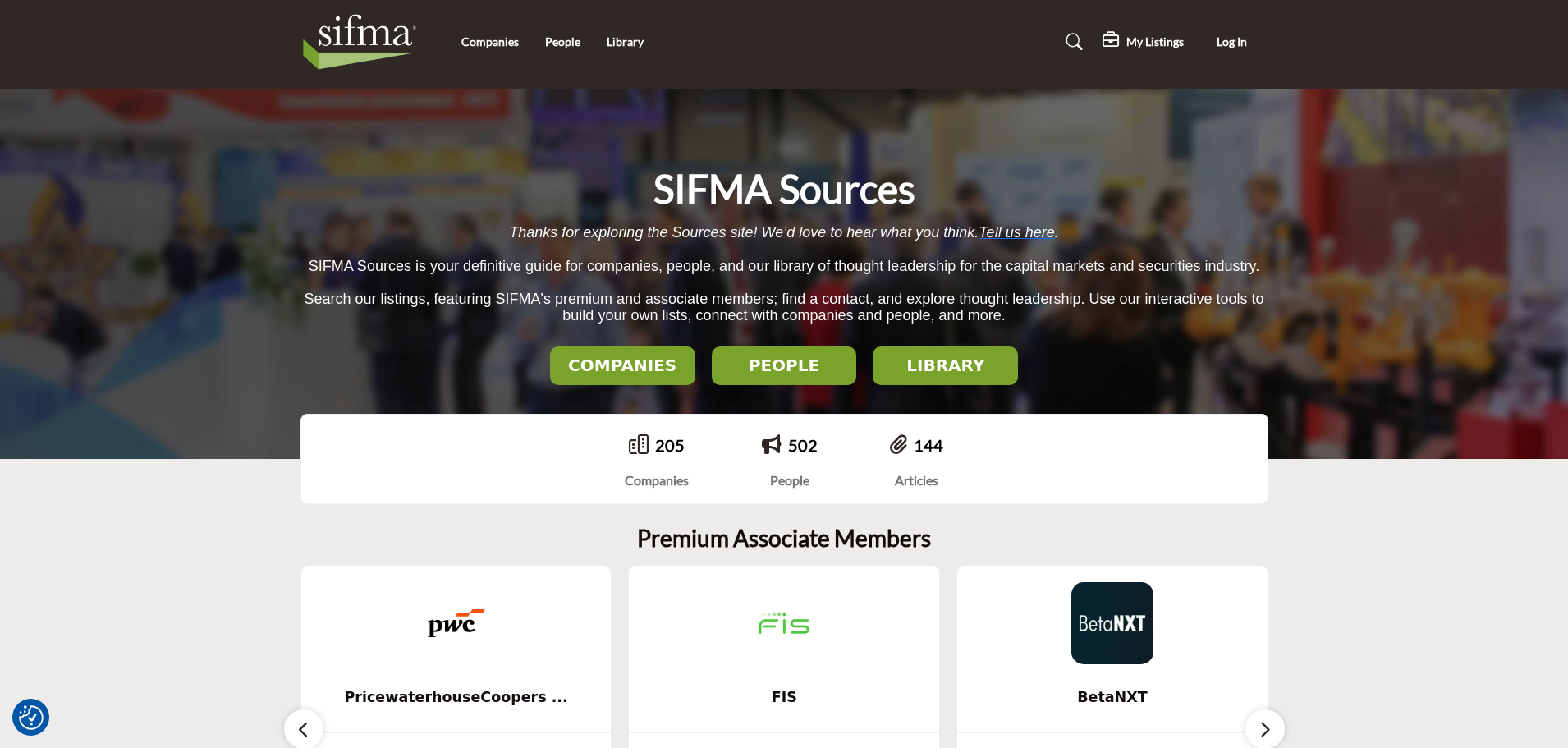
scroll to position [10, 0]
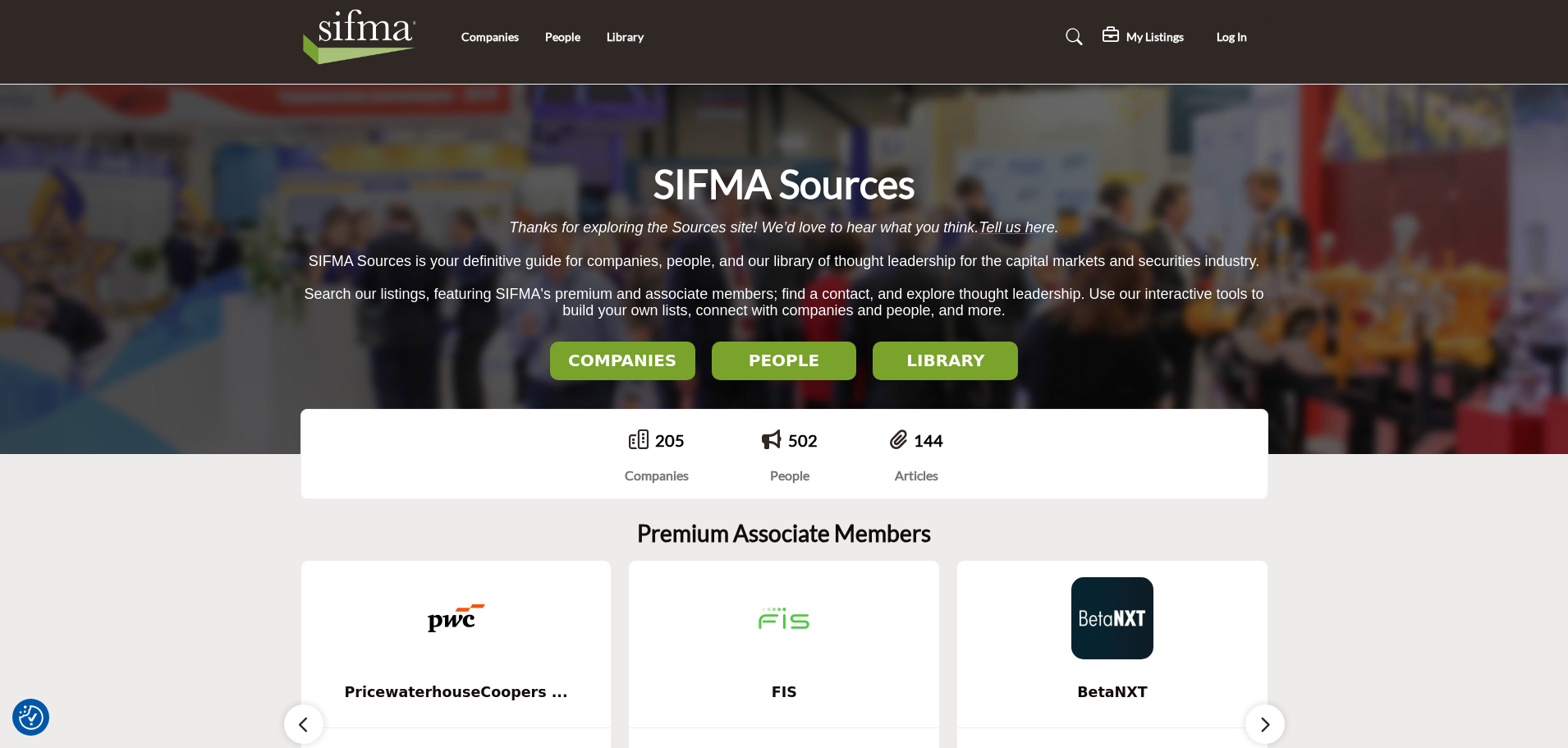
click at [607, 363] on h2 "COMPANIES" at bounding box center [622, 360] width 135 height 19
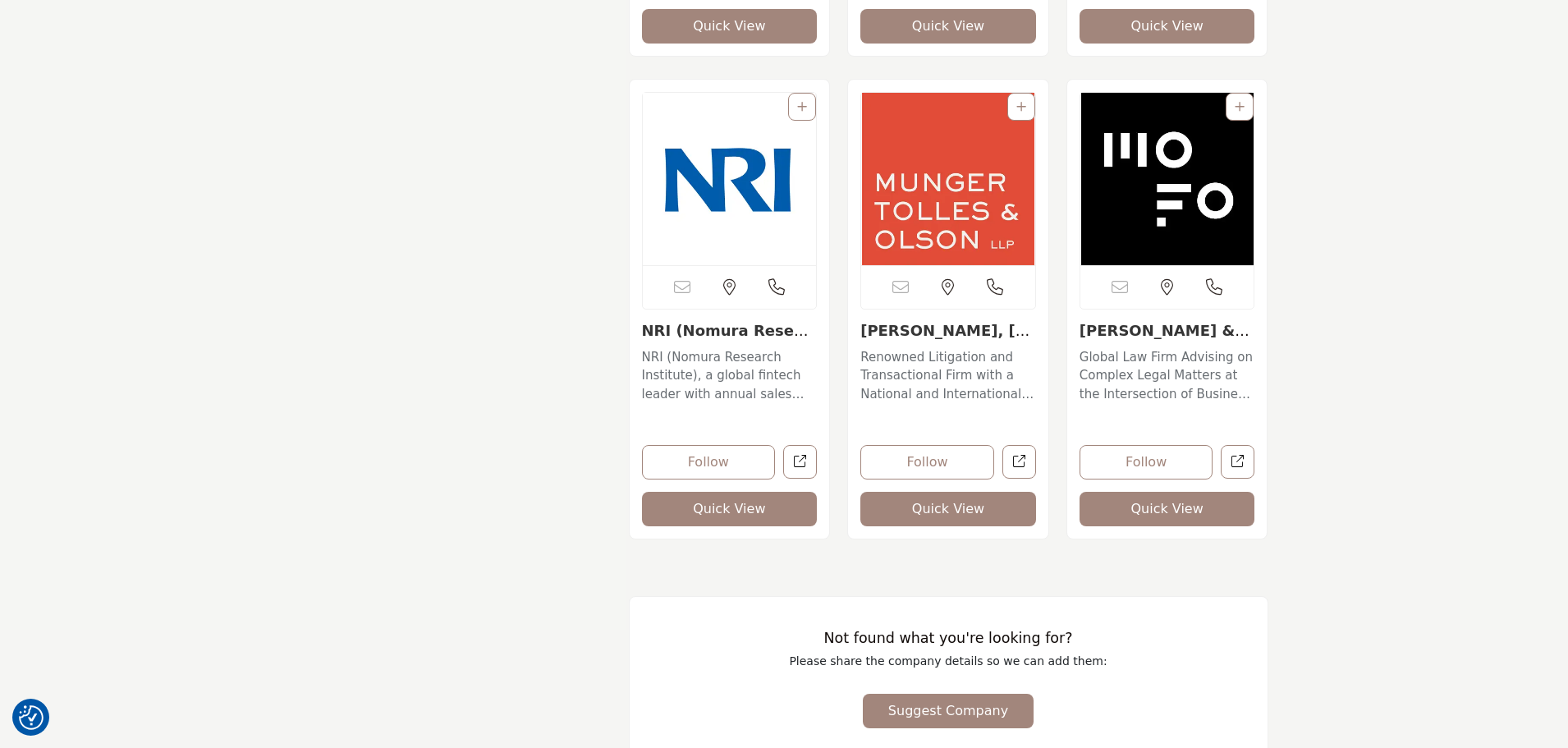
scroll to position [16920, 0]
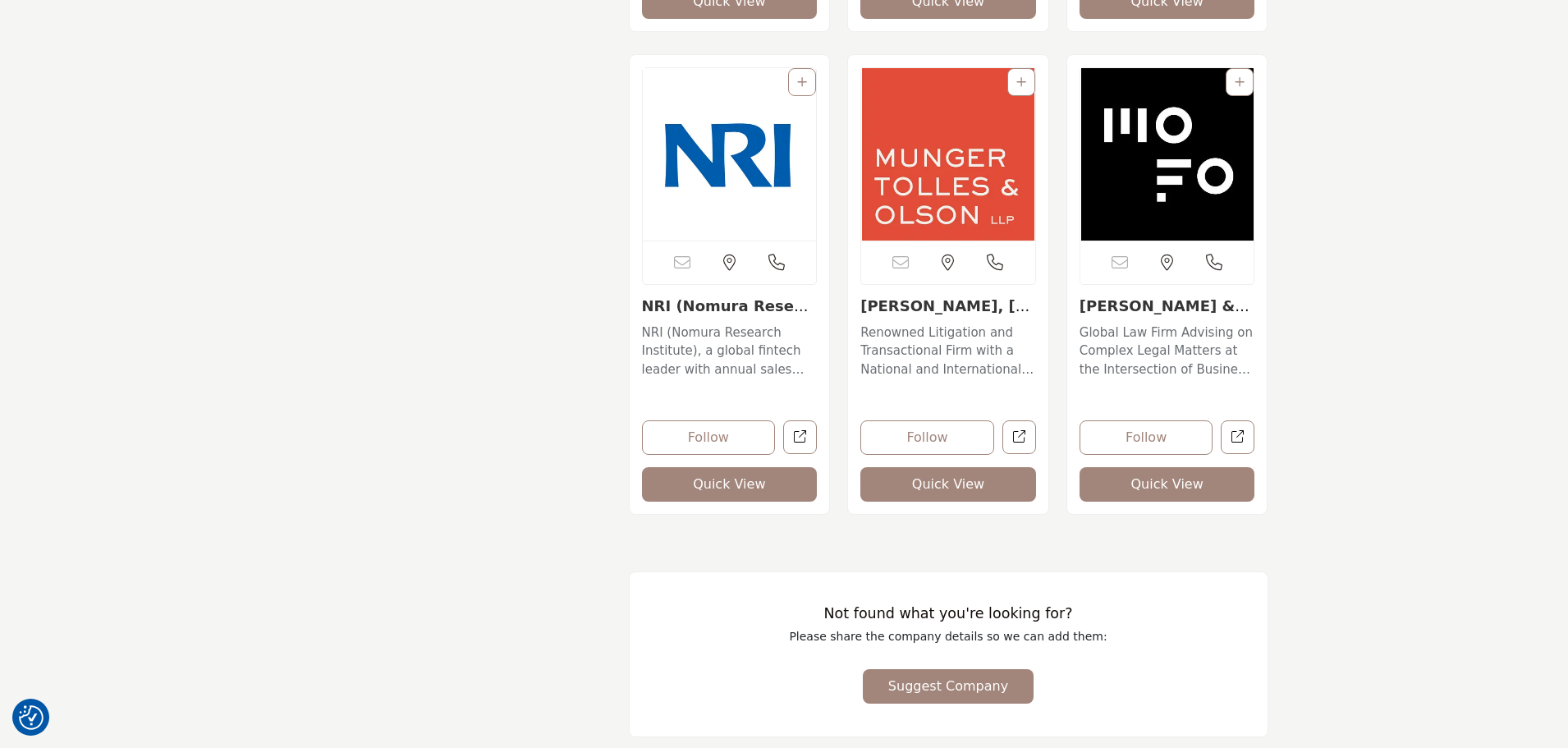
click at [959, 678] on span "Suggest Company" at bounding box center [948, 686] width 120 height 16
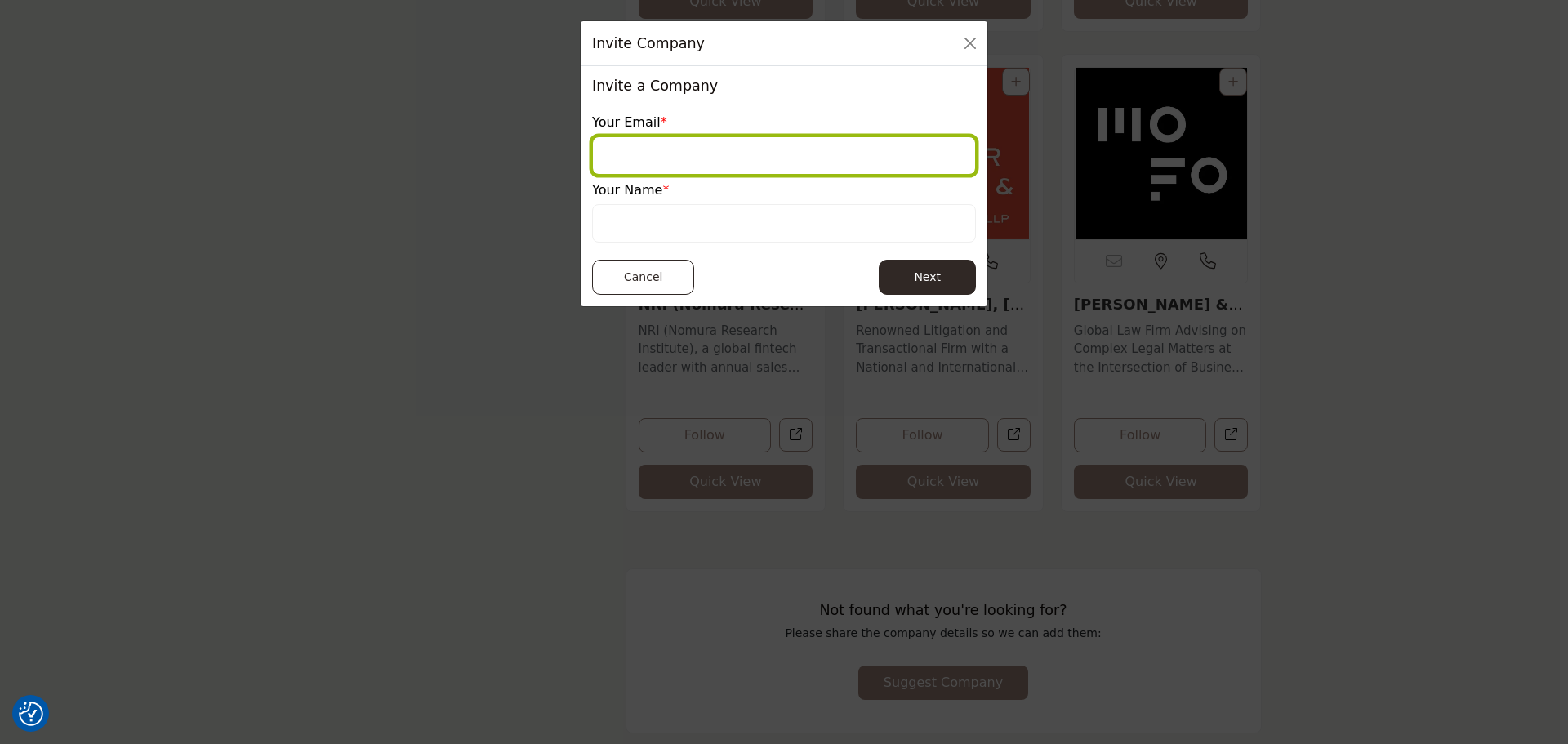
click at [700, 155] on input "email" at bounding box center [784, 155] width 384 height 38
click at [700, 158] on input "email" at bounding box center [784, 155] width 384 height 38
click at [604, 165] on input "email" at bounding box center [784, 155] width 384 height 38
type input "**********"
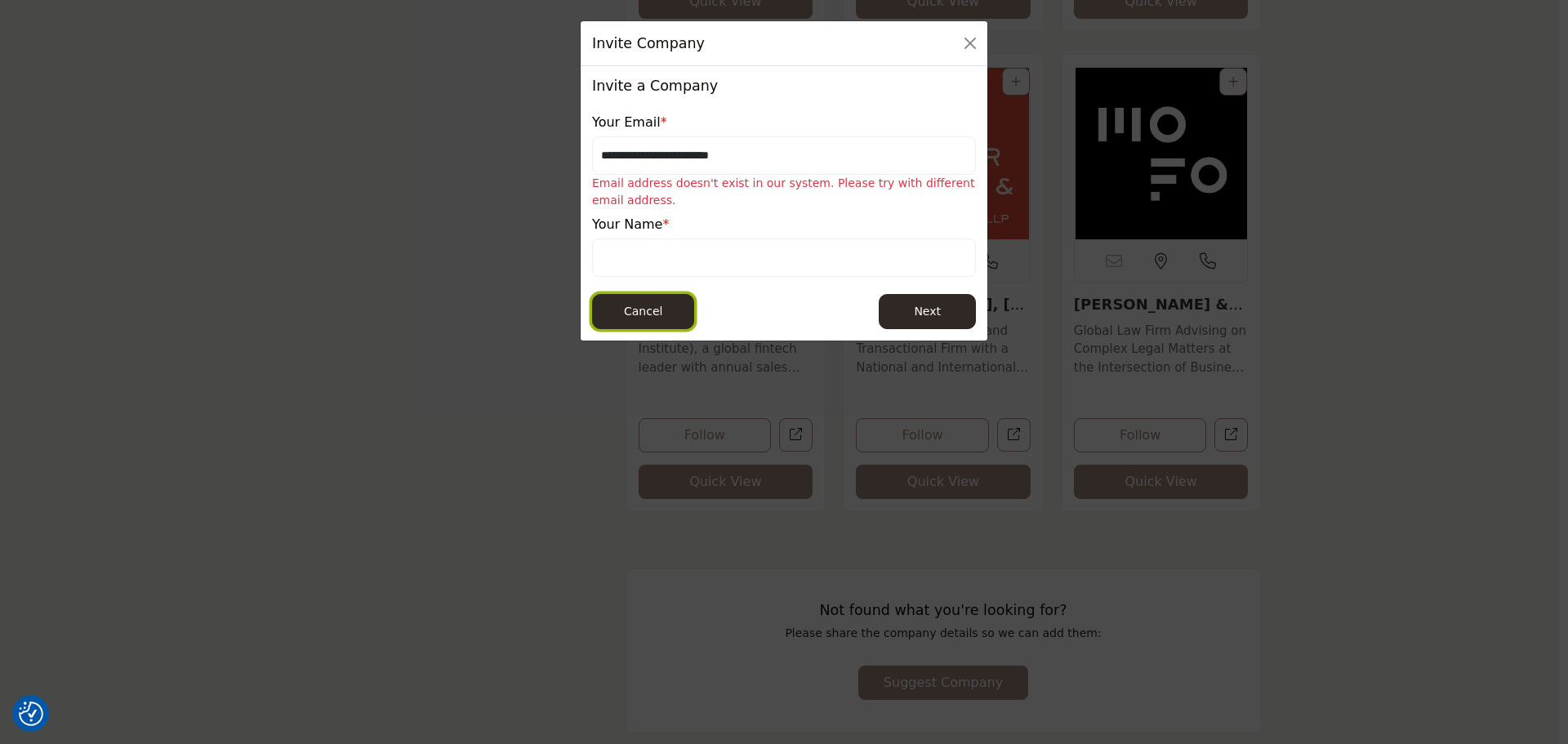
click at [653, 318] on button "Cancel" at bounding box center [643, 312] width 102 height 35
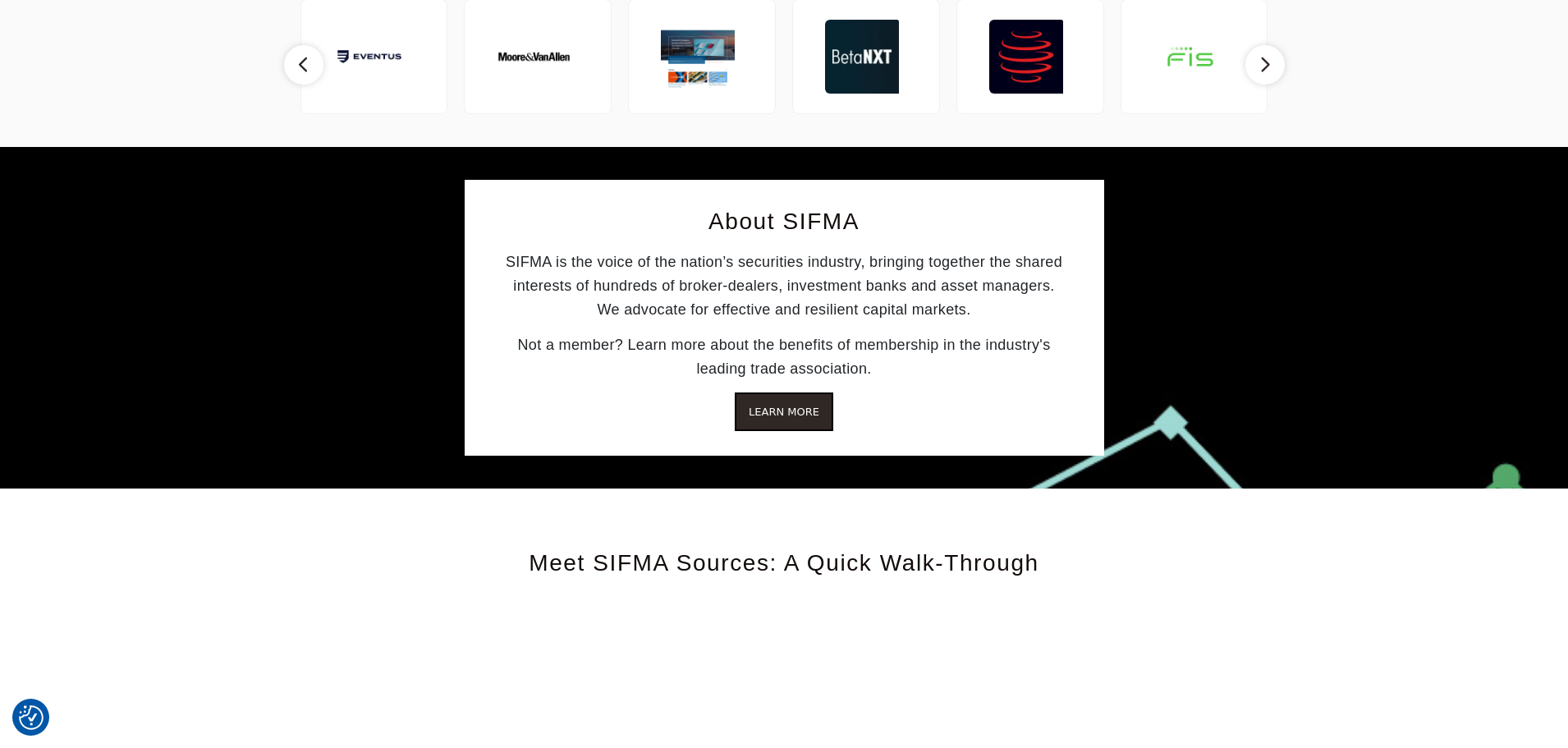
scroll to position [2047, 0]
